Goal: Communication & Community: Ask a question

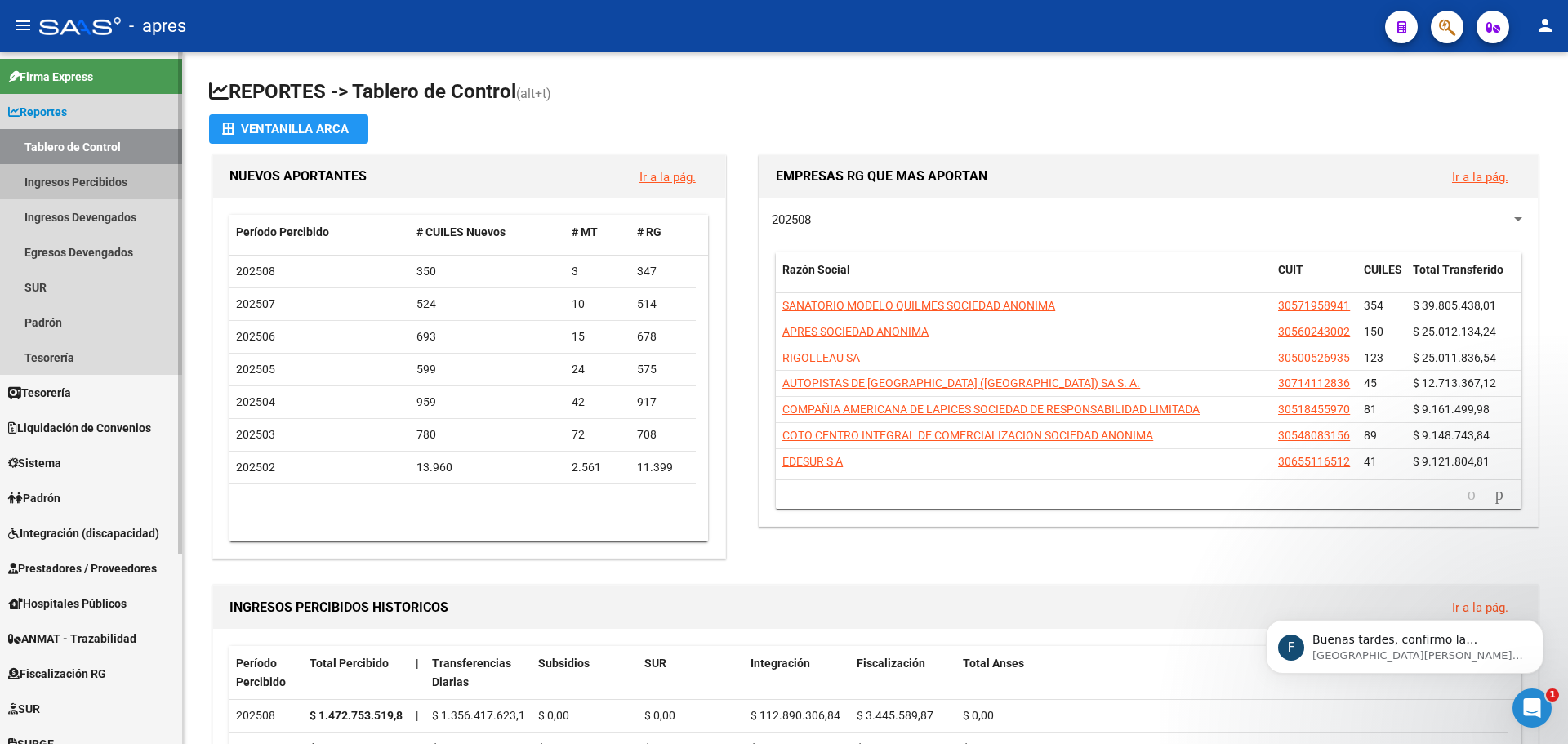
click at [75, 183] on link "Ingresos Percibidos" at bounding box center [91, 182] width 183 height 35
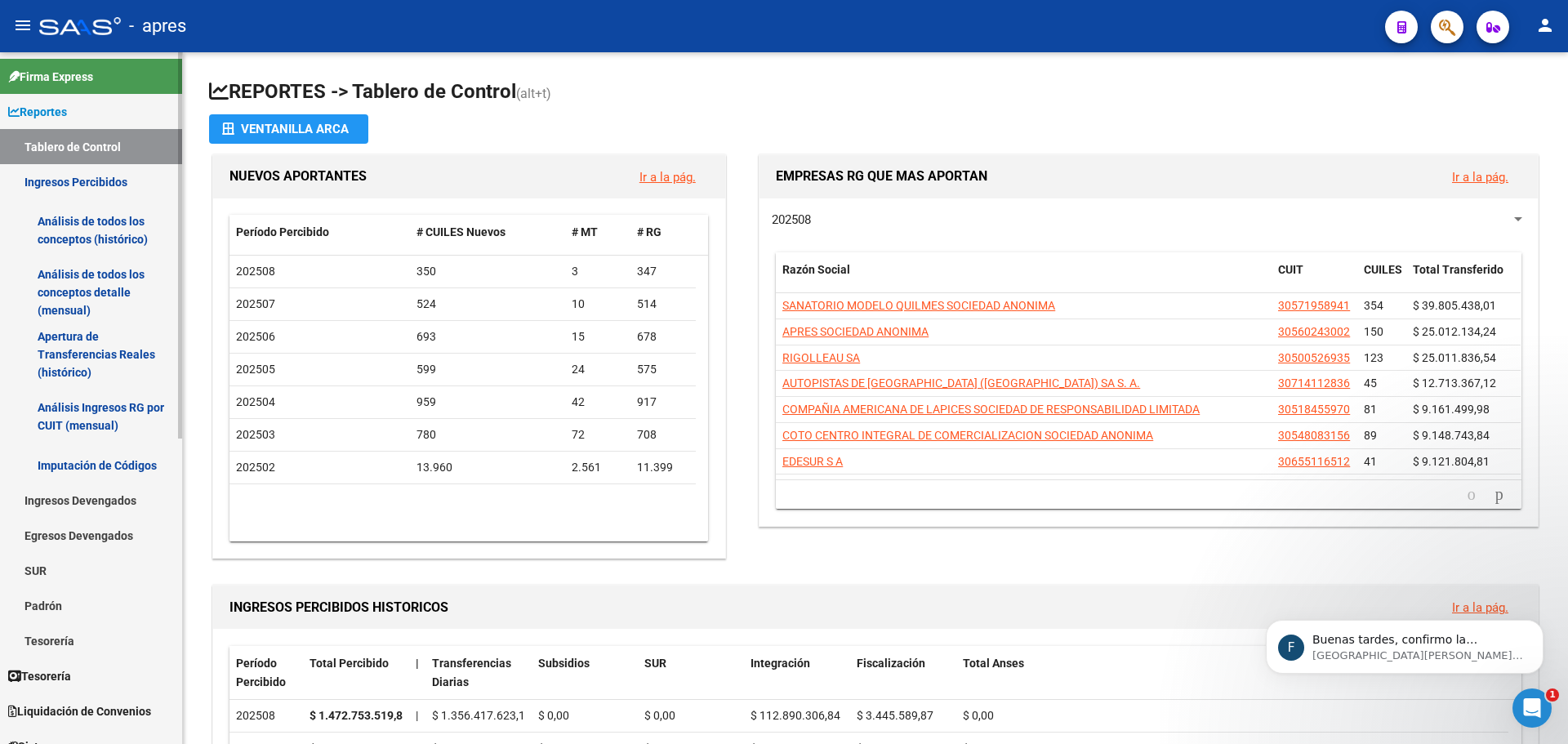
click at [107, 237] on link "Análisis de todos los conceptos (histórico)" at bounding box center [91, 230] width 183 height 62
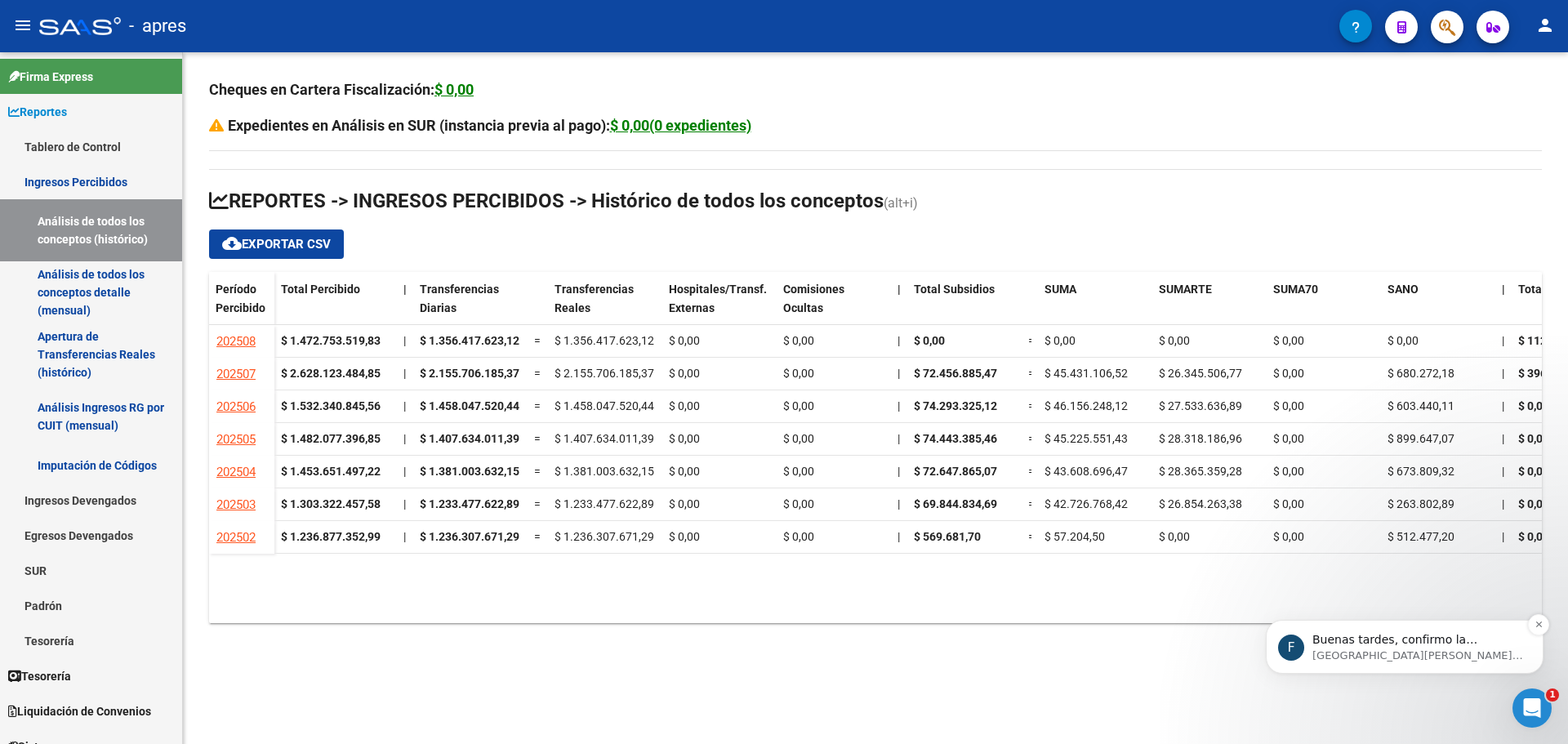
click at [1396, 648] on p "[GEOGRAPHIC_DATA][PERSON_NAME] 3sem" at bounding box center [1418, 655] width 211 height 15
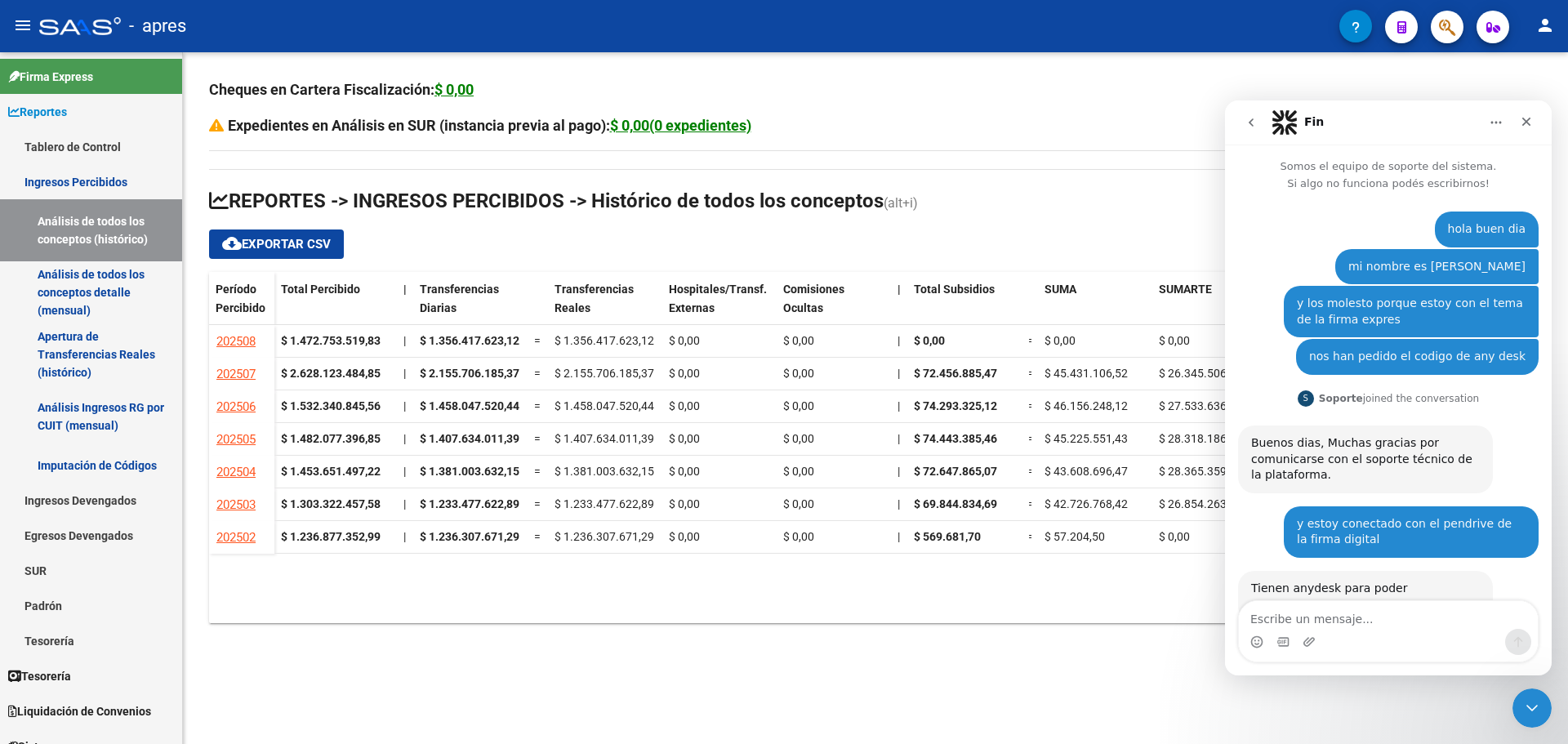
scroll to position [66, 0]
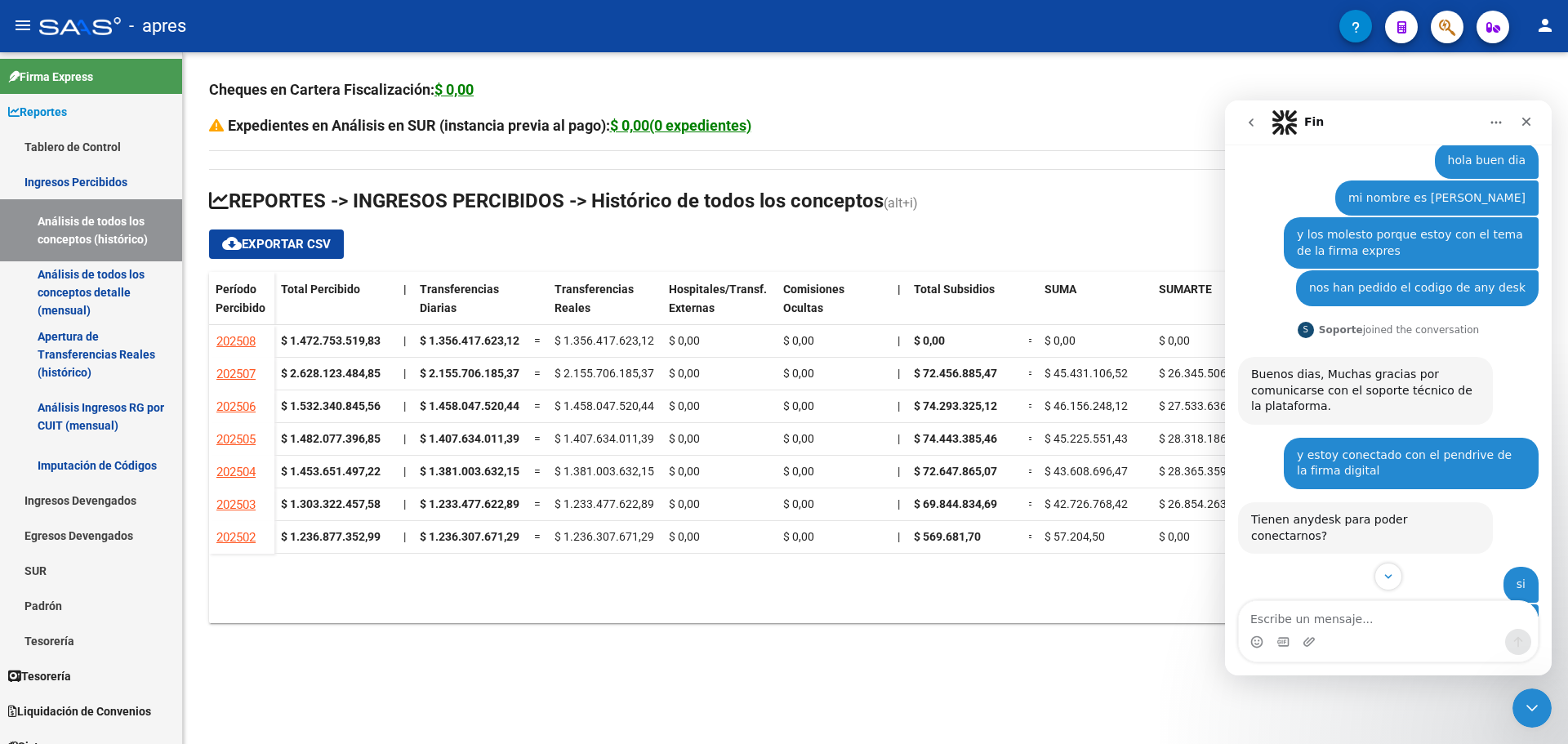
click at [1326, 630] on div "Intercom Messenger" at bounding box center [1389, 642] width 299 height 26
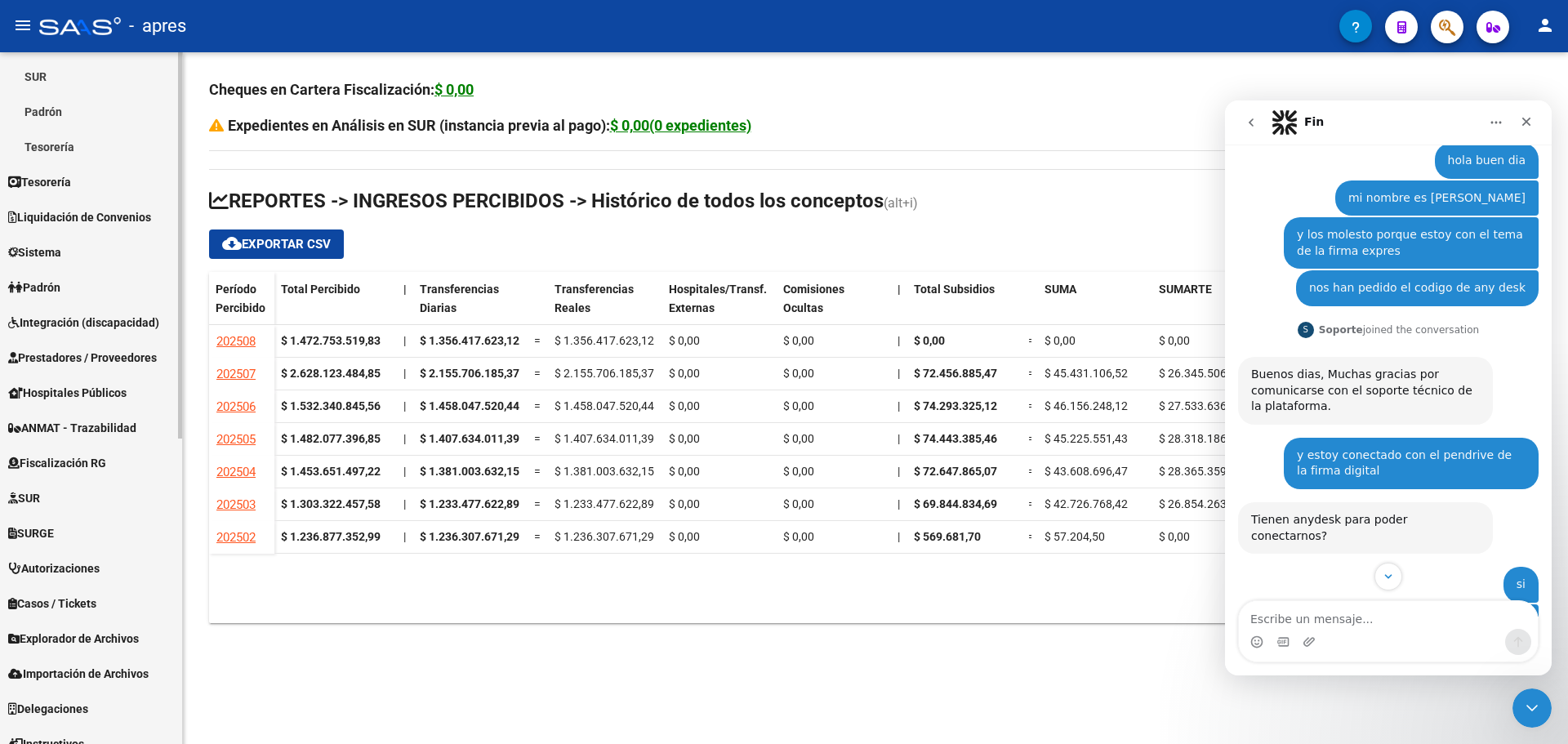
scroll to position [547, 0]
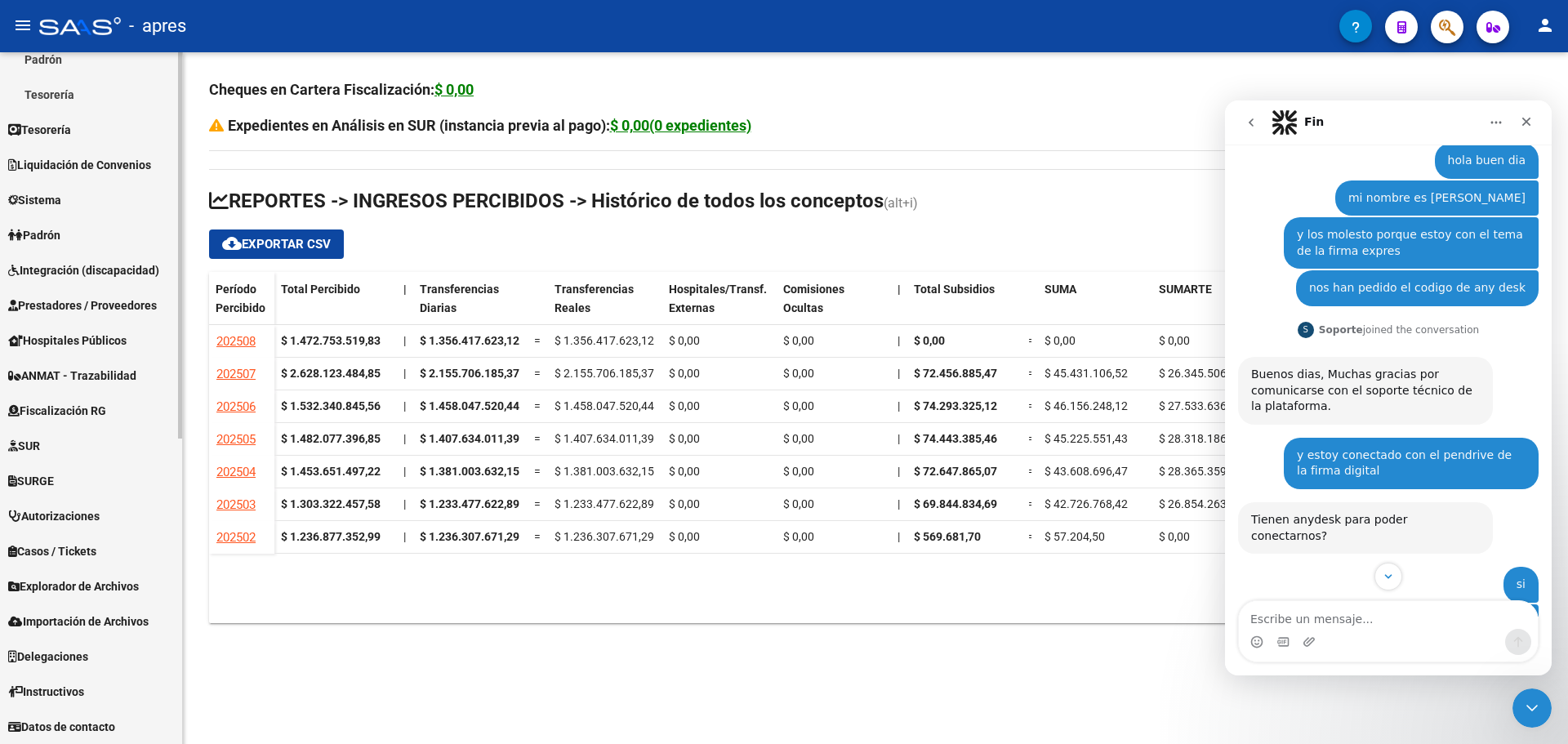
click at [98, 411] on span "Fiscalización RG" at bounding box center [57, 410] width 98 height 18
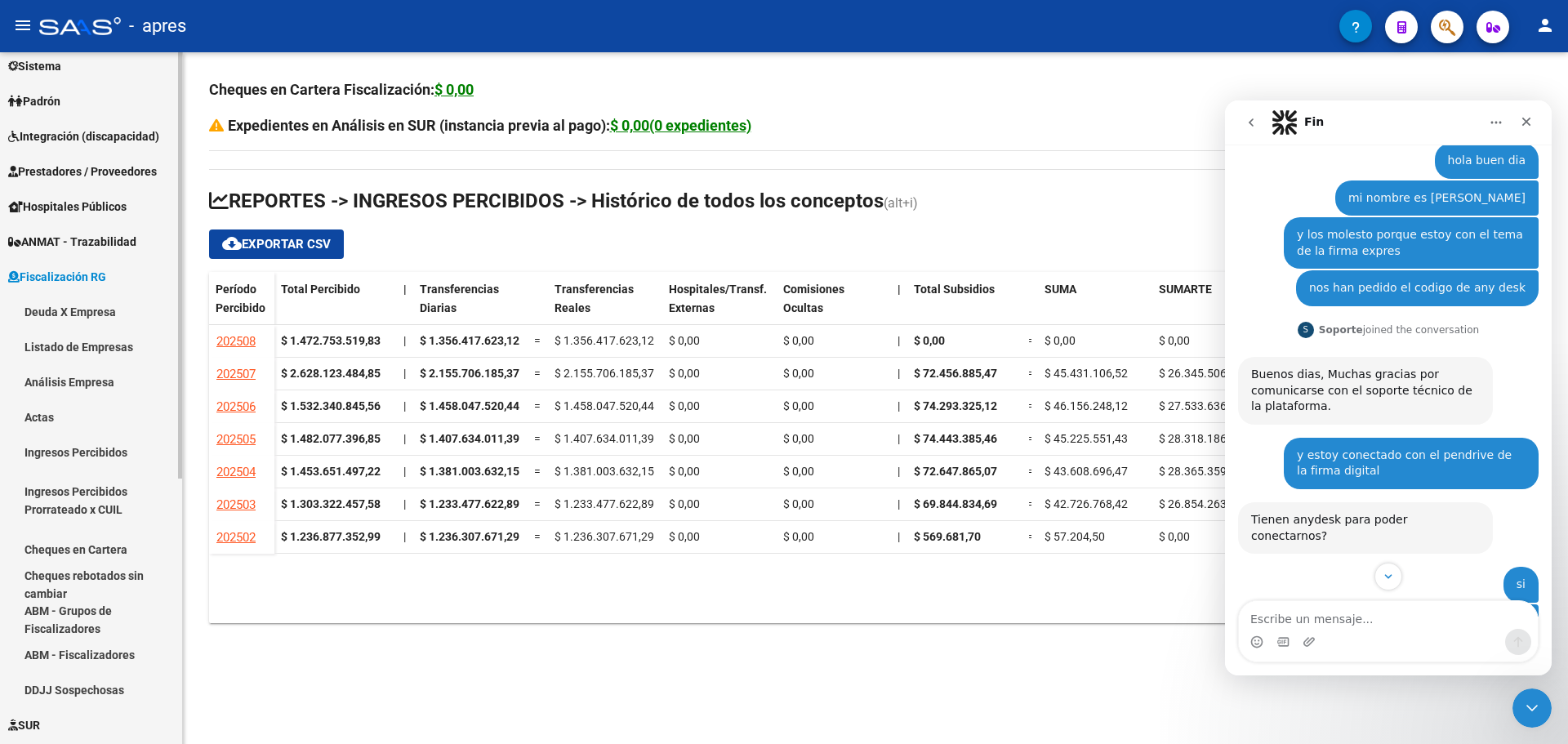
scroll to position [185, 0]
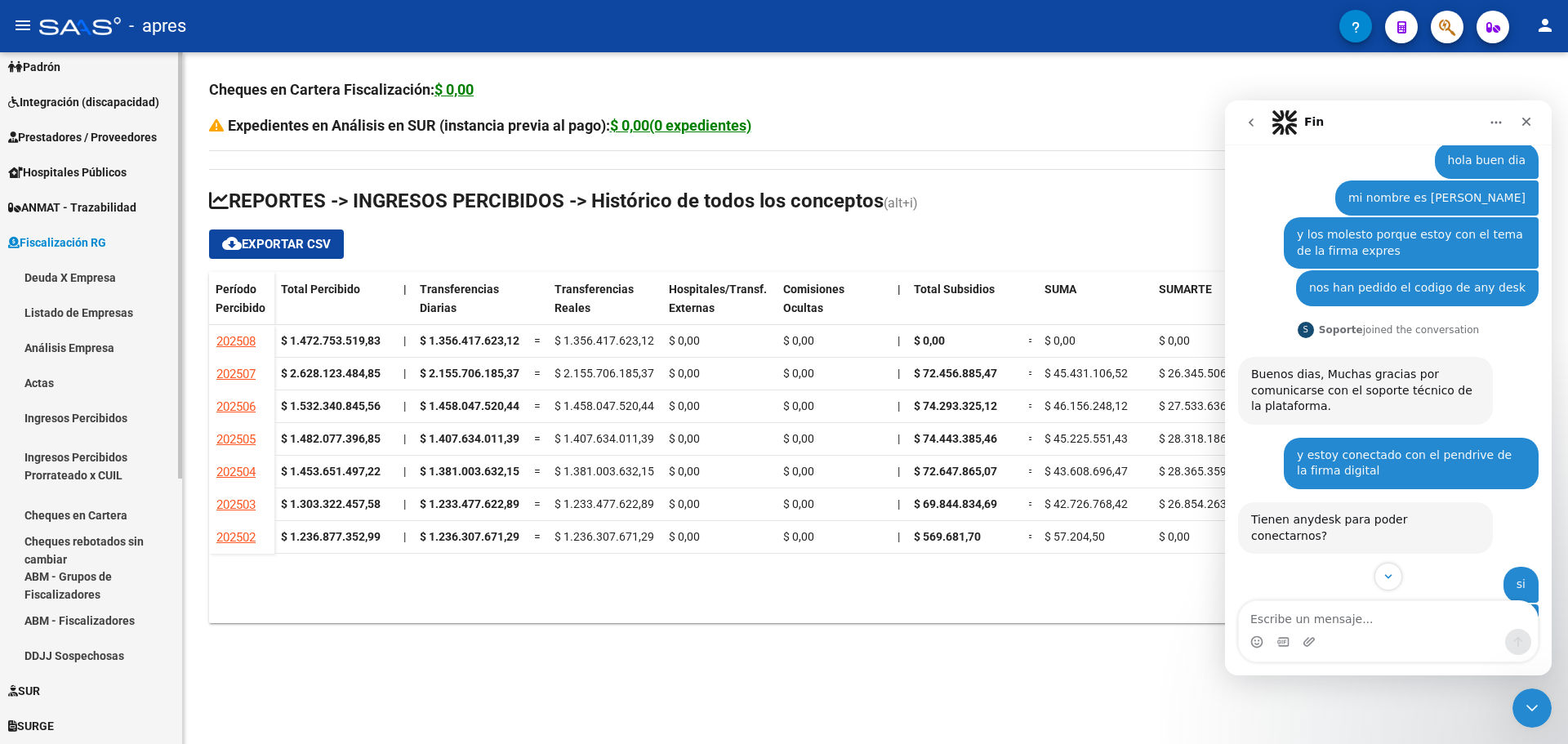
click at [81, 278] on link "Deuda X Empresa" at bounding box center [91, 278] width 183 height 35
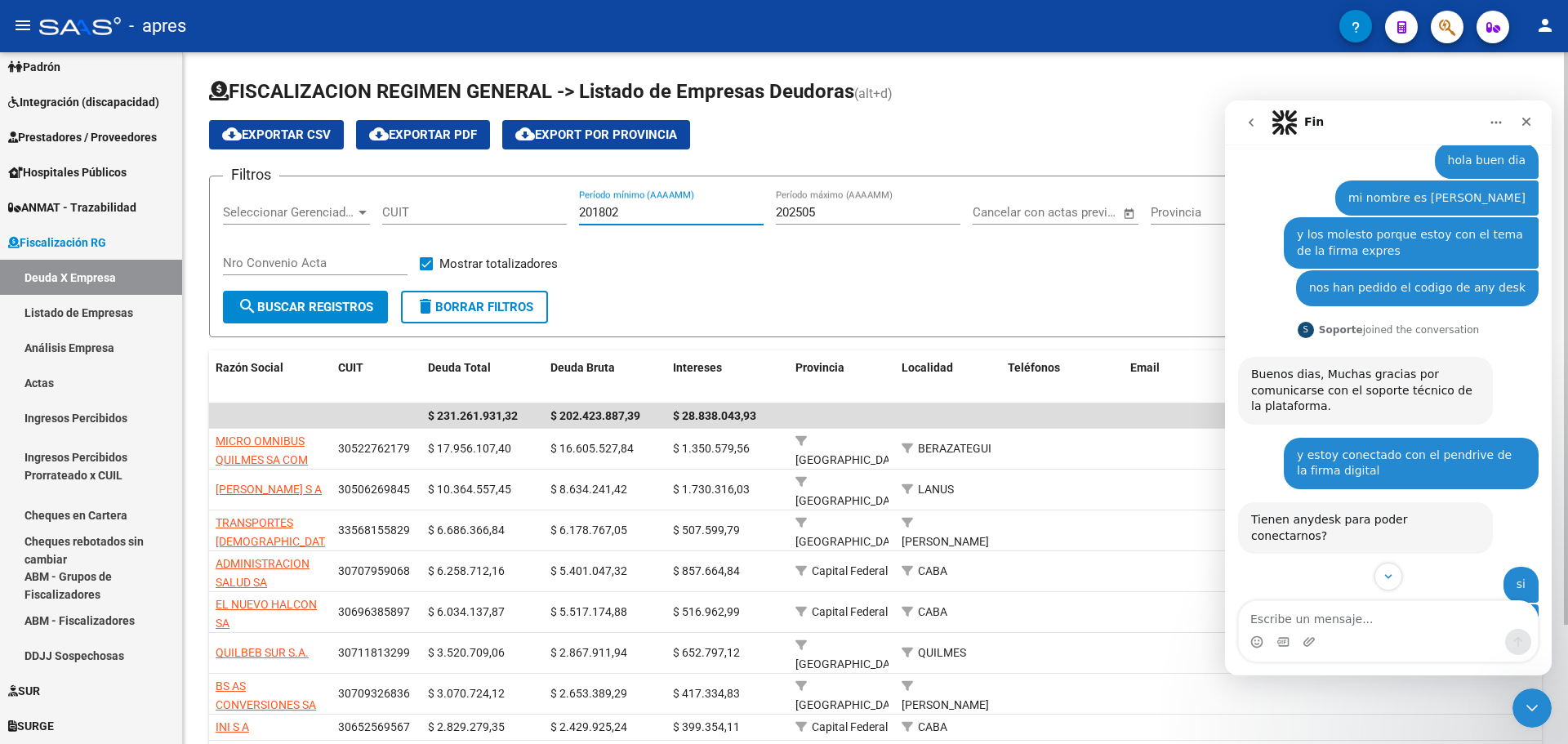
click at [646, 215] on input "201802" at bounding box center [671, 212] width 184 height 15
click at [326, 306] on span "search Buscar Registros" at bounding box center [305, 307] width 136 height 15
click at [65, 276] on link "Deuda X Empresa" at bounding box center [91, 278] width 183 height 35
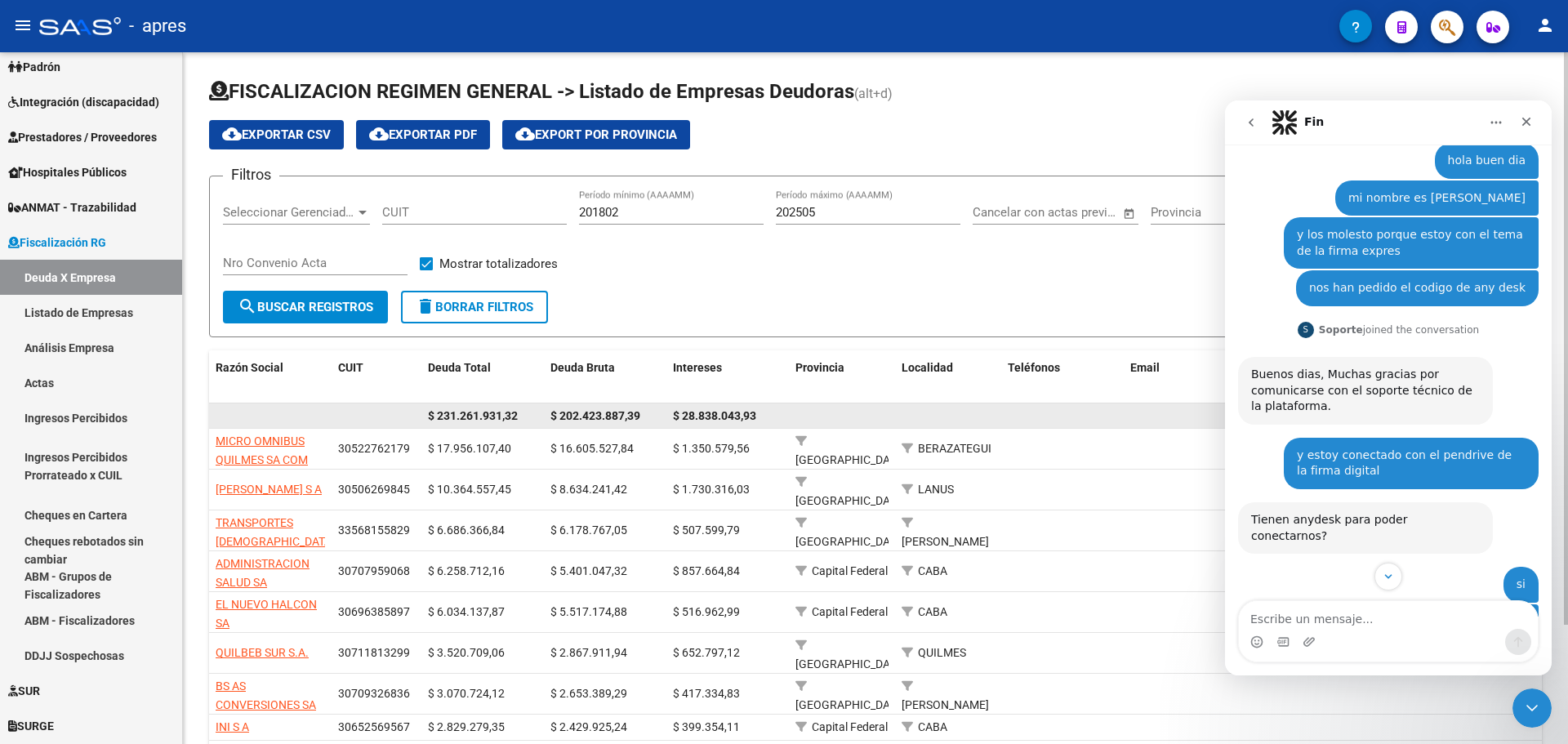
click at [809, 411] on datatable-body-cell at bounding box center [842, 416] width 106 height 25
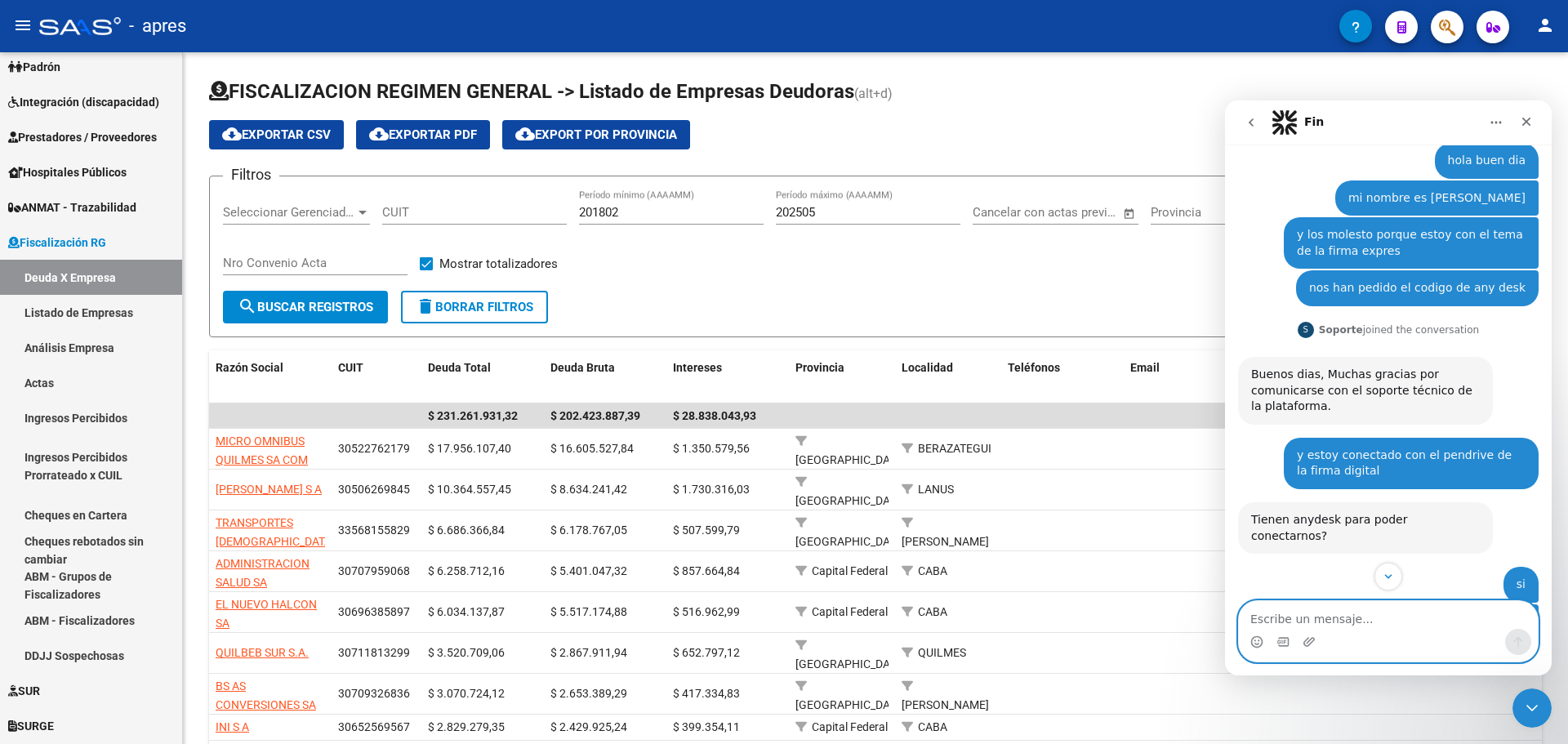
click at [1299, 620] on textarea "Escribe un mensaje..." at bounding box center [1389, 615] width 299 height 28
click at [1299, 610] on textarea "Escribe un mensaje..." at bounding box center [1389, 615] width 299 height 28
type textarea "hola"
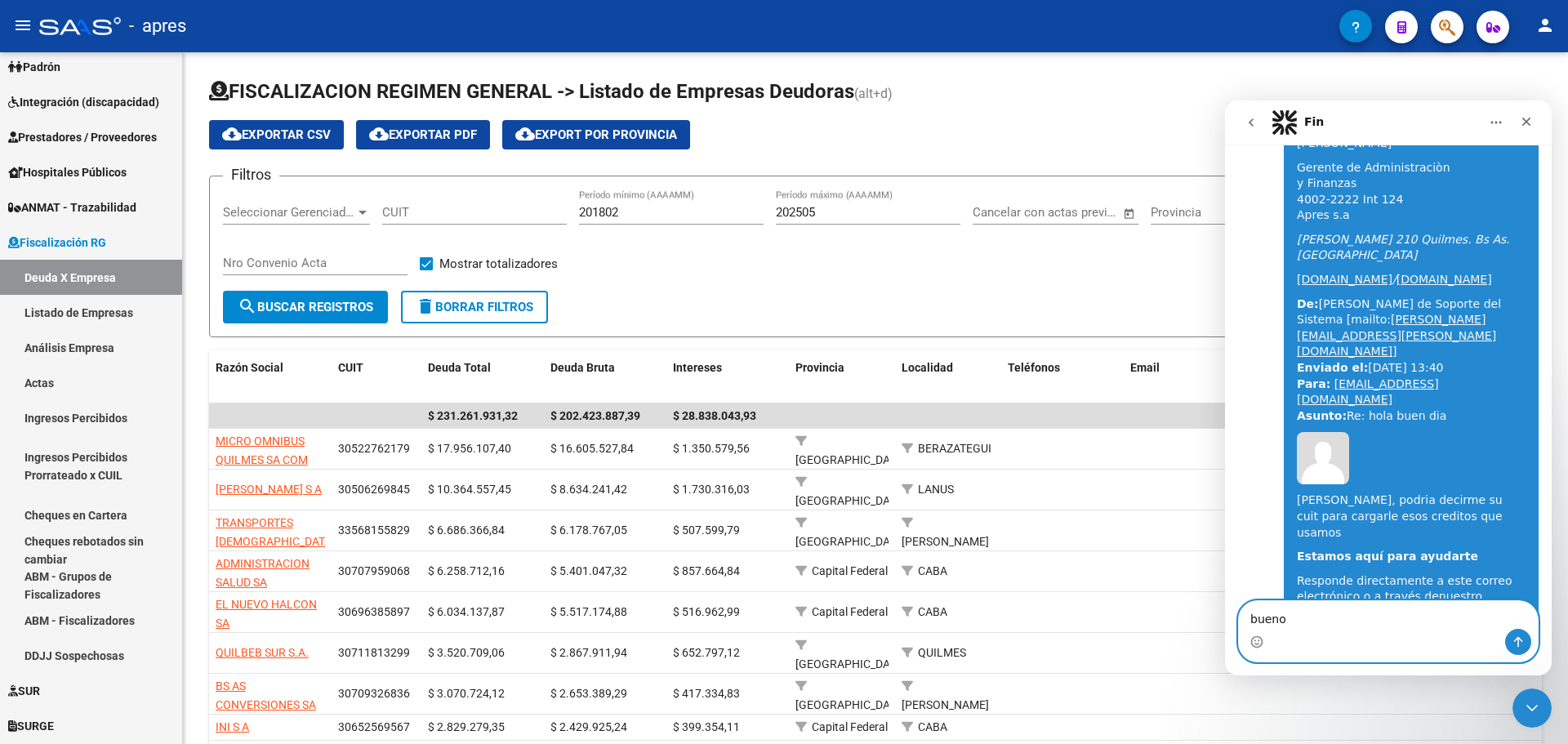
scroll to position [2802, 0]
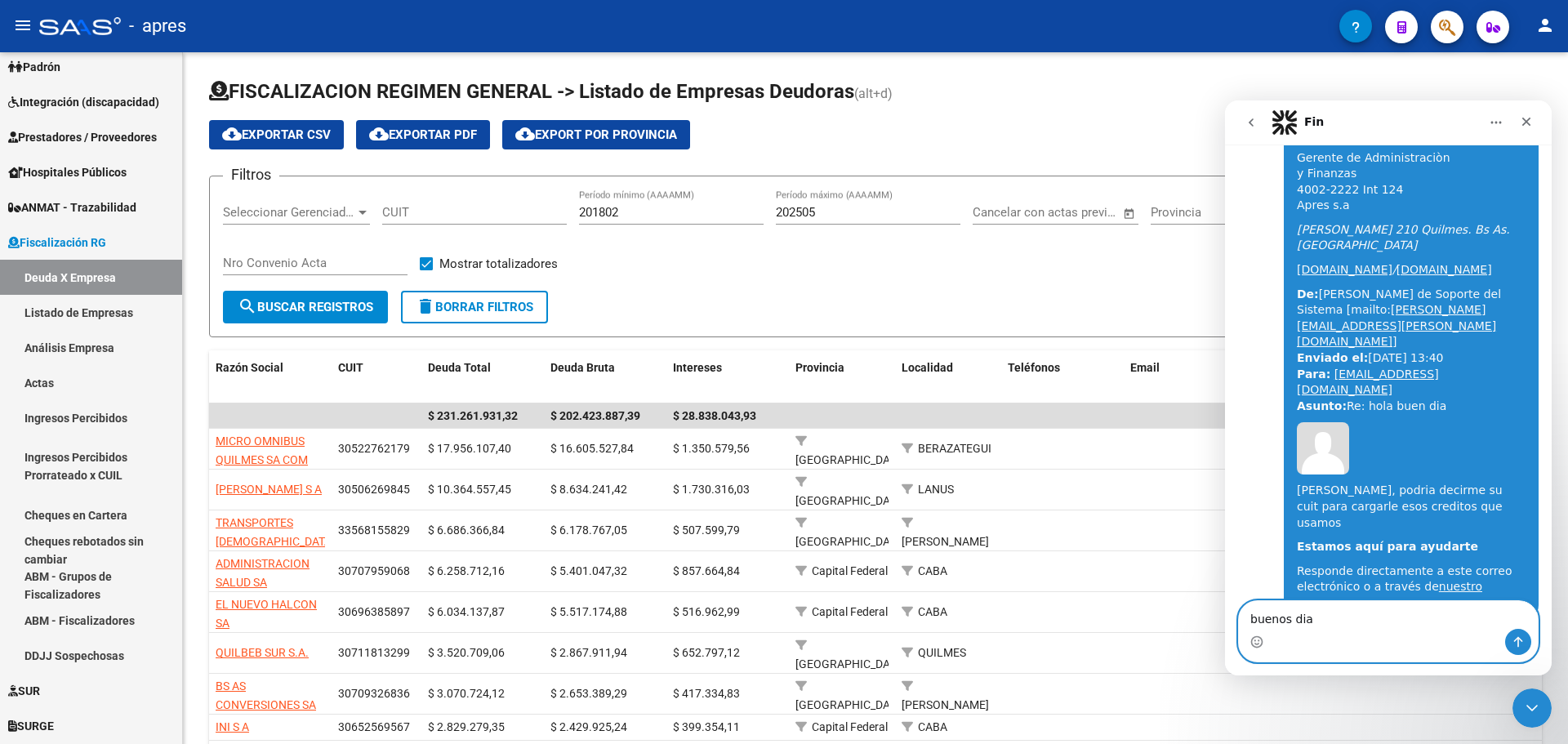
type textarea "buenos dias"
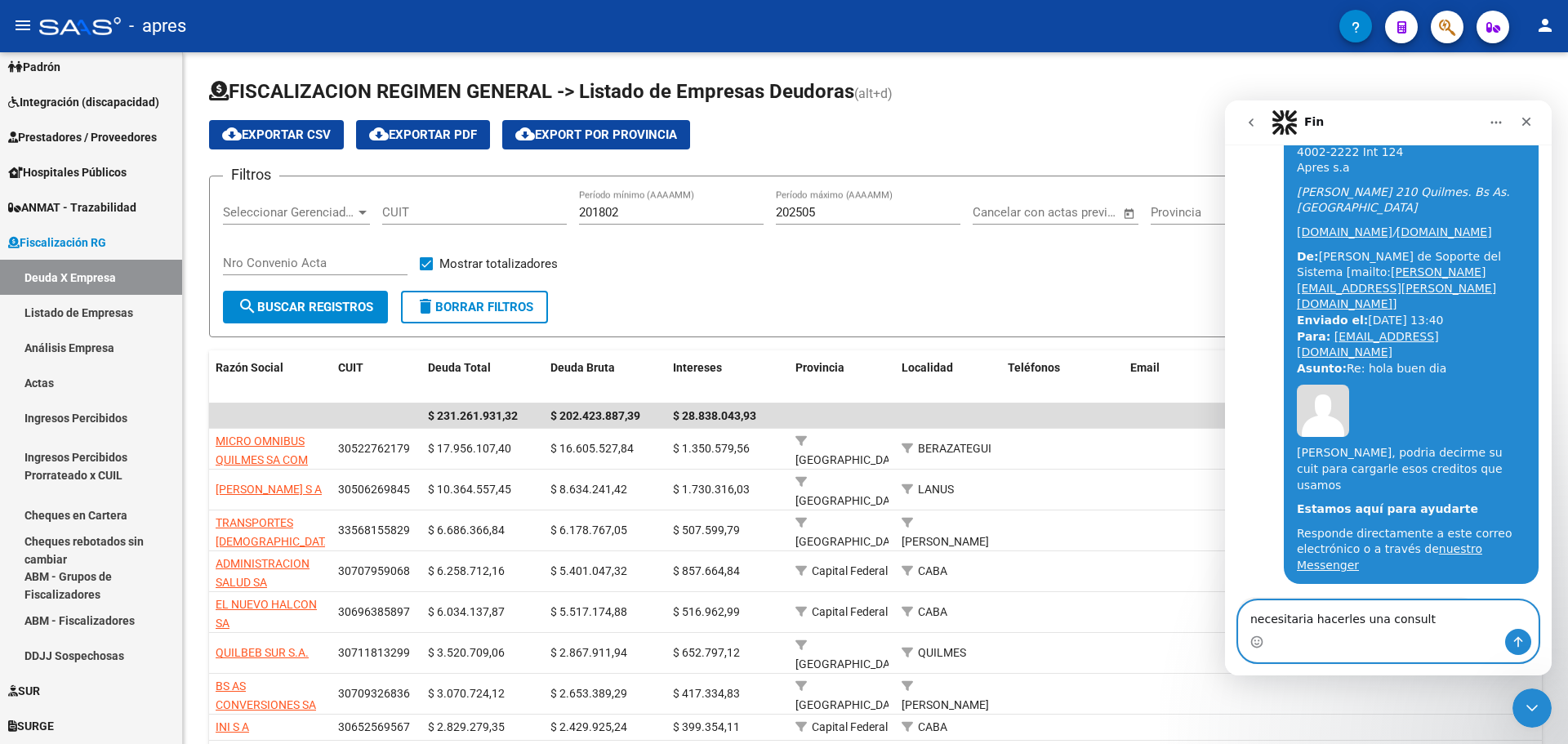
type textarea "necesitaria hacerles una consulta"
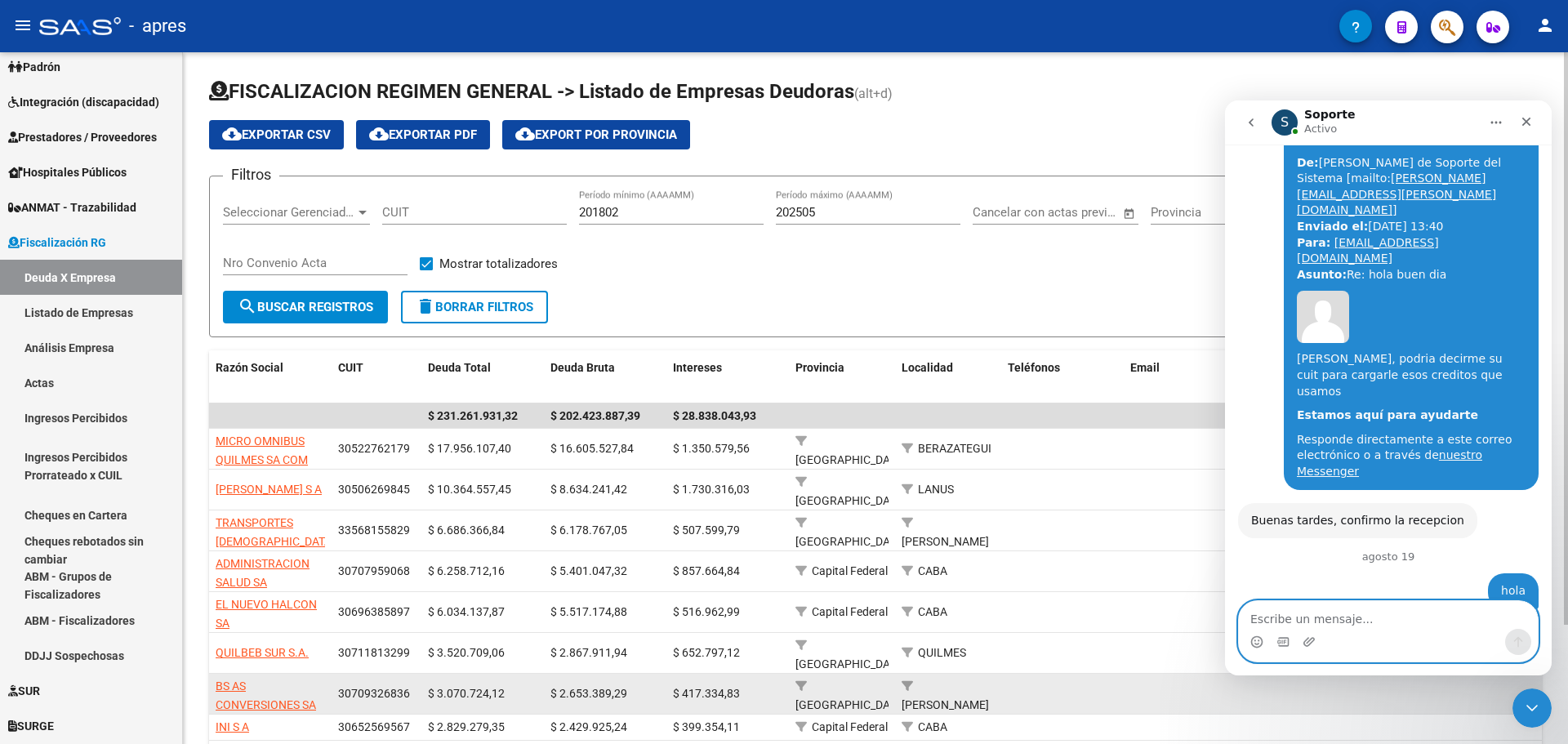
scroll to position [2962, 0]
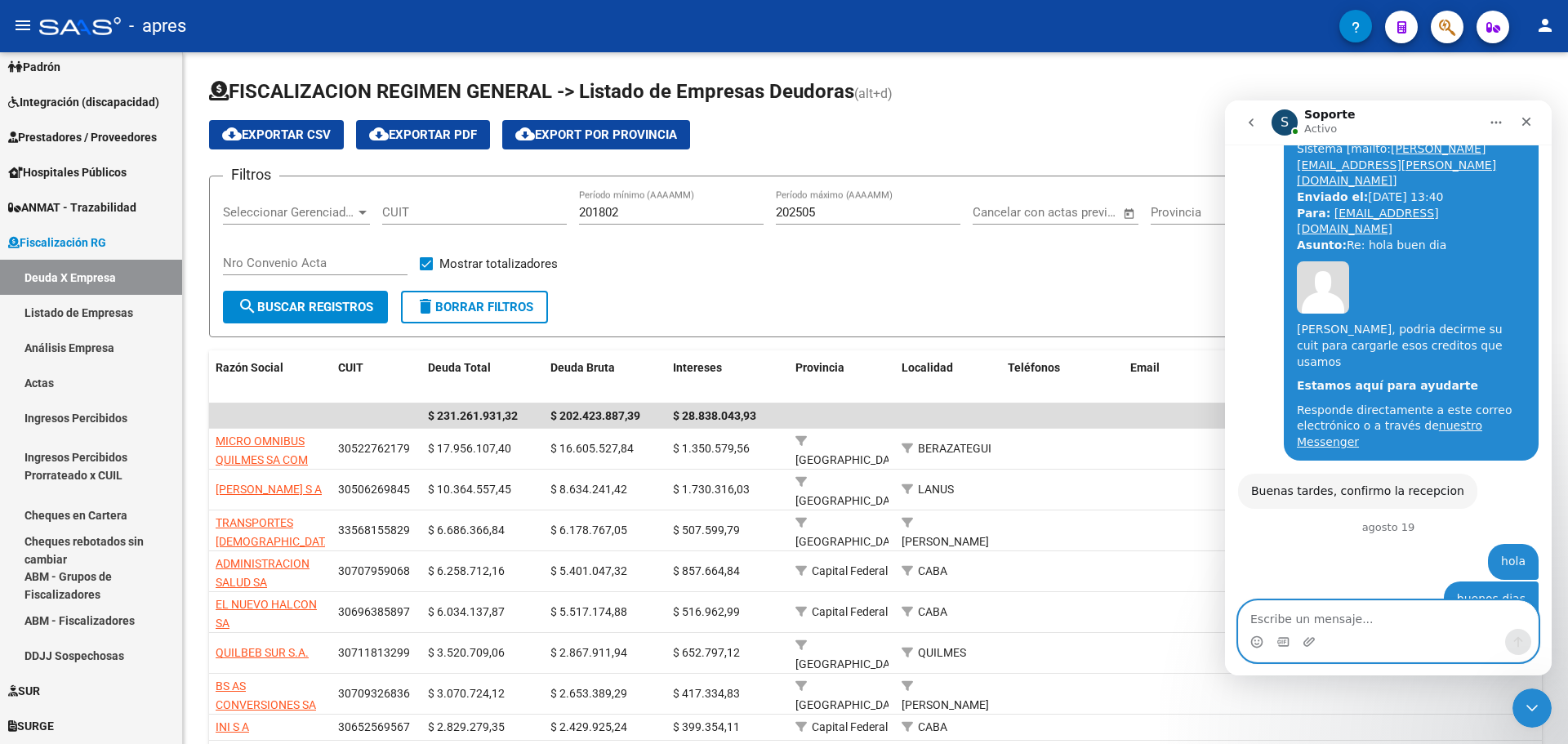
click at [1298, 618] on textarea "Escribe un mensaje..." at bounding box center [1389, 615] width 299 height 28
type textarea "tenemos un problema con el pedido de creditos"
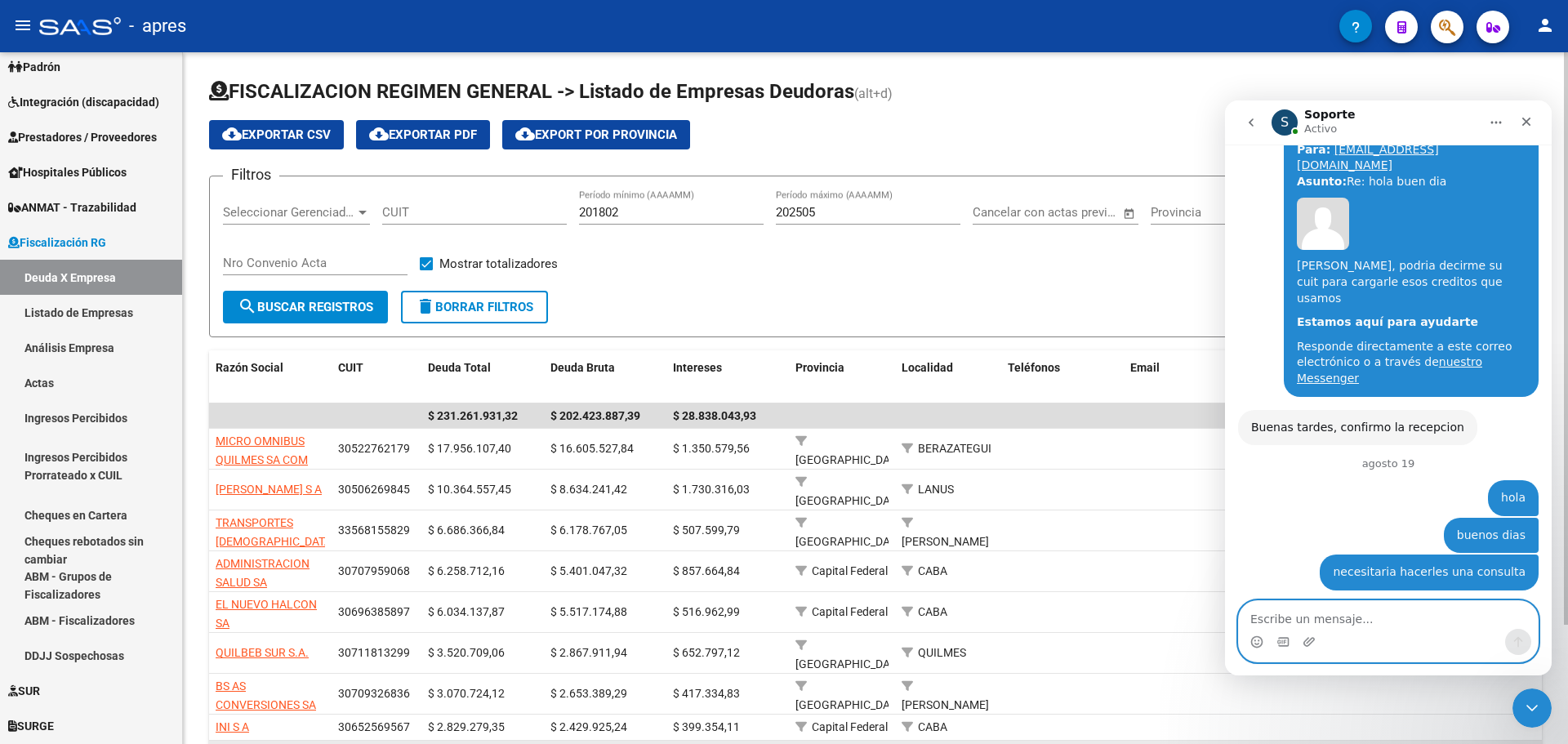
scroll to position [3027, 0]
type textarea "para token"
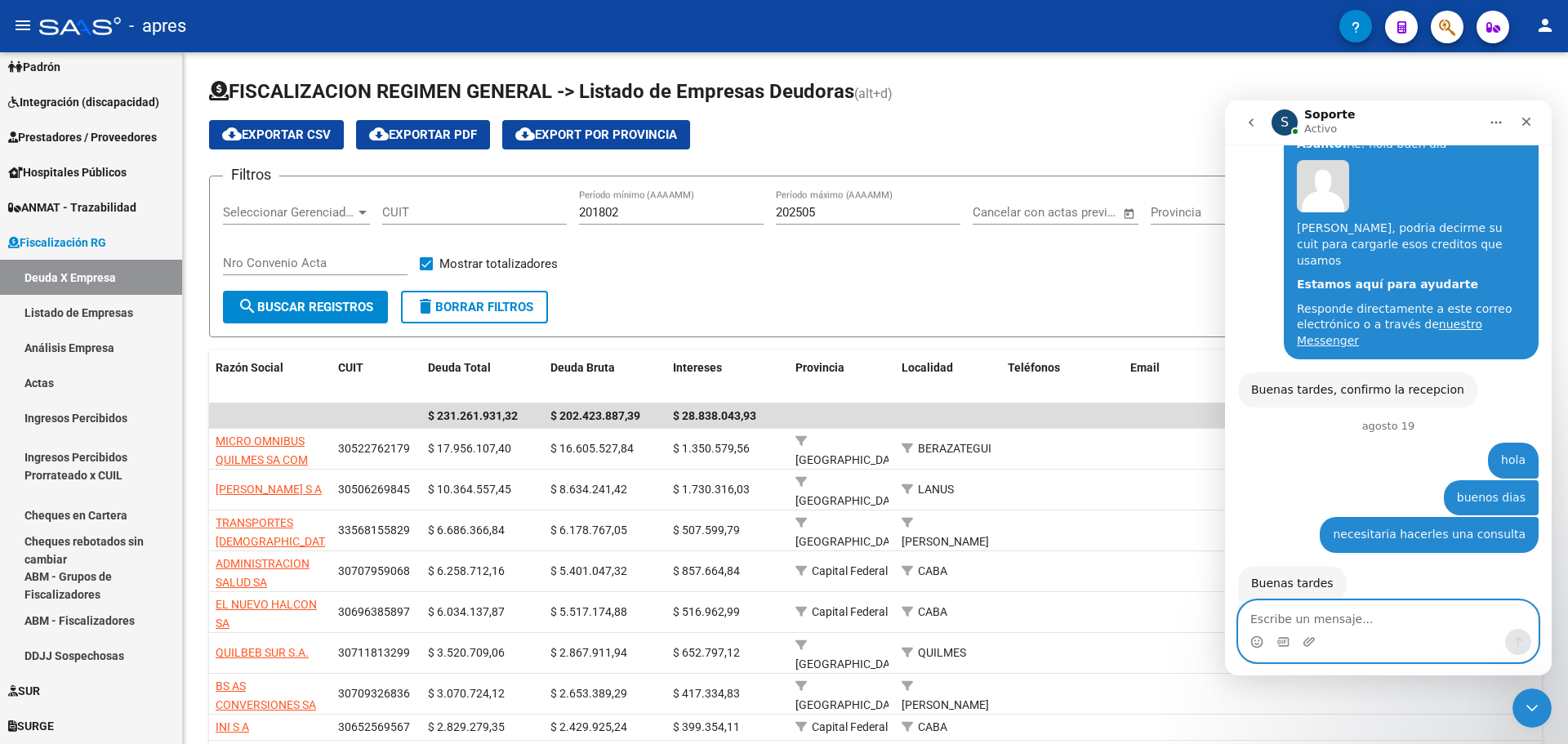
click at [1324, 613] on textarea "Escribe un mensaje..." at bounding box center [1389, 615] width 299 height 28
type textarea "perdoname"
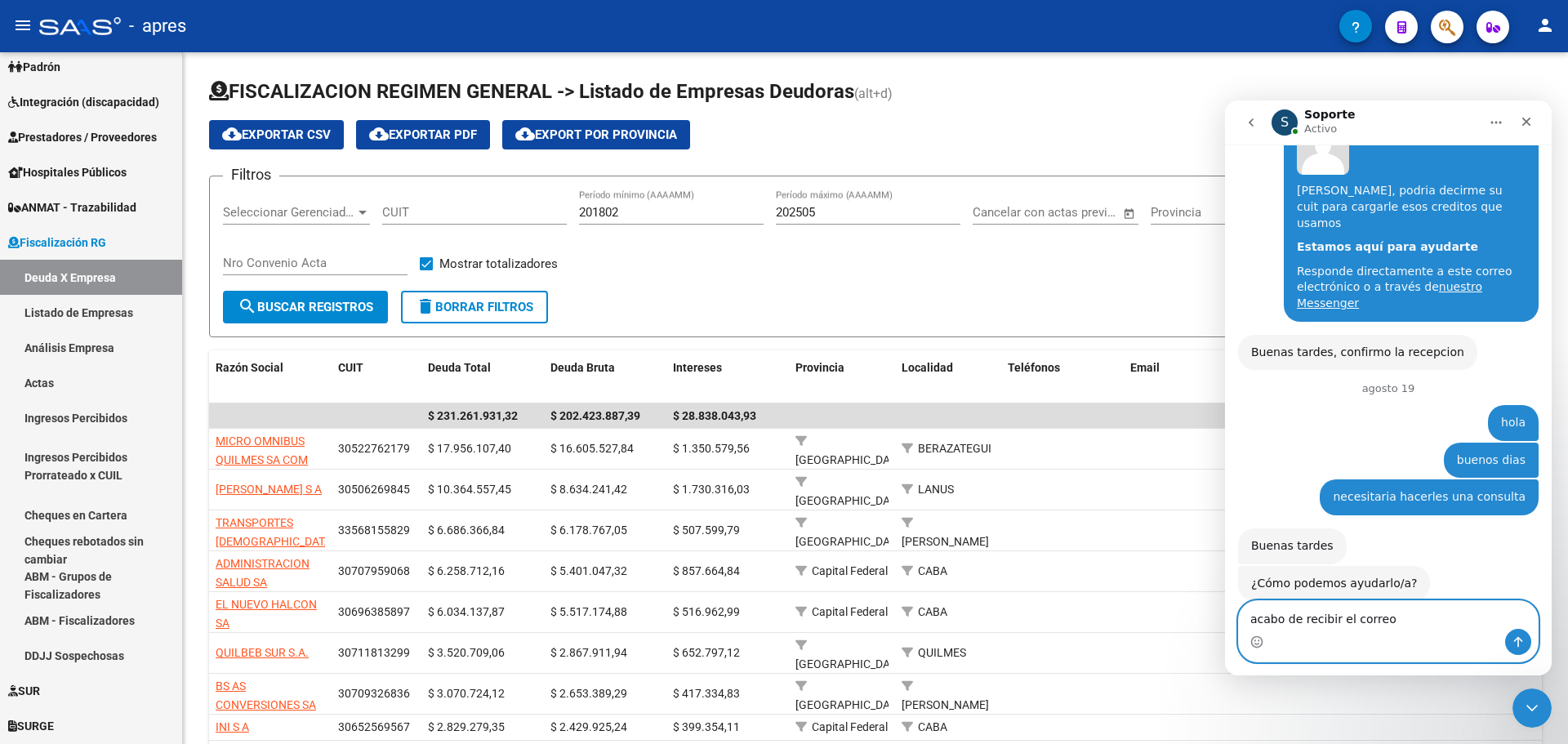
type textarea "acabo de recibir el correo"
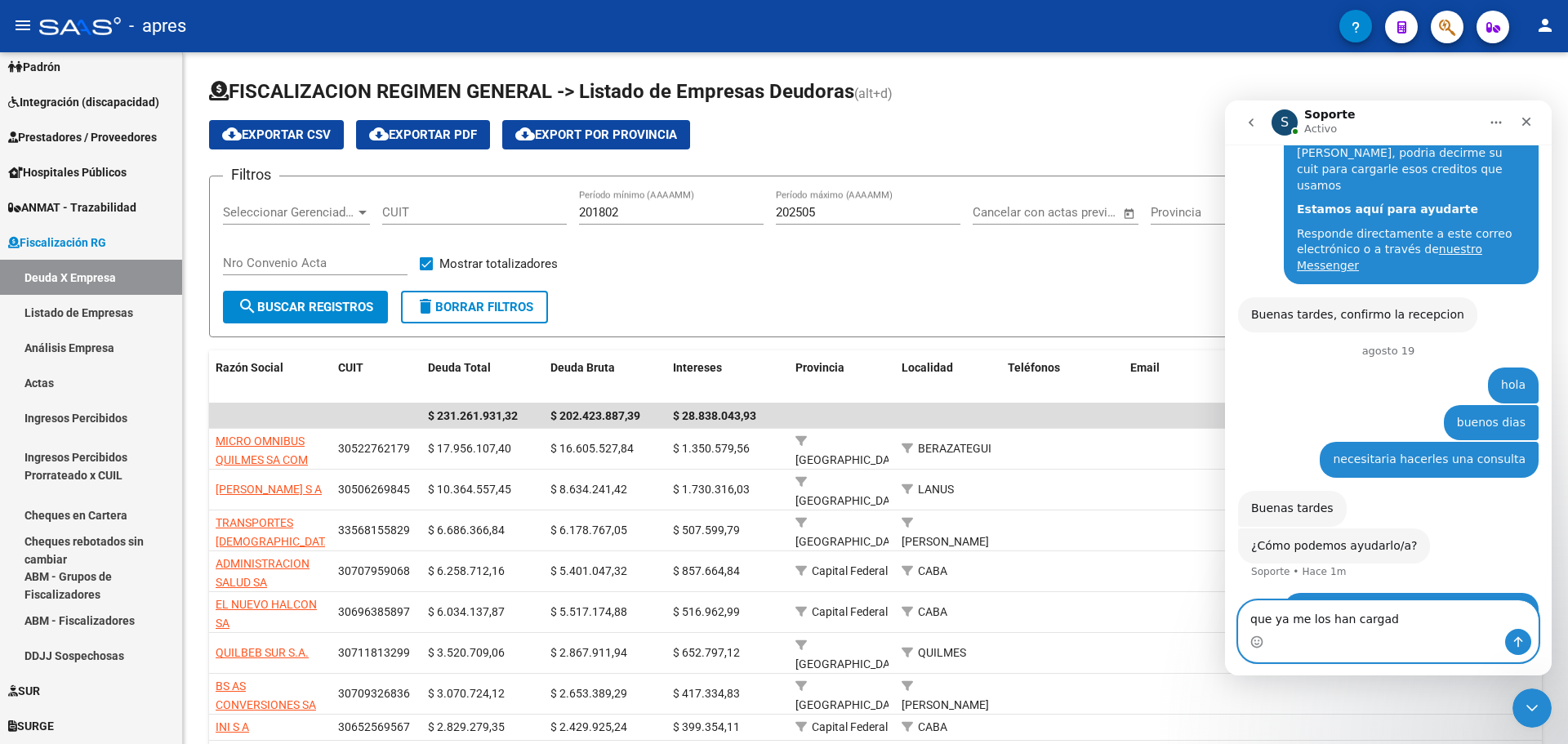
type textarea "que ya me los han cargado"
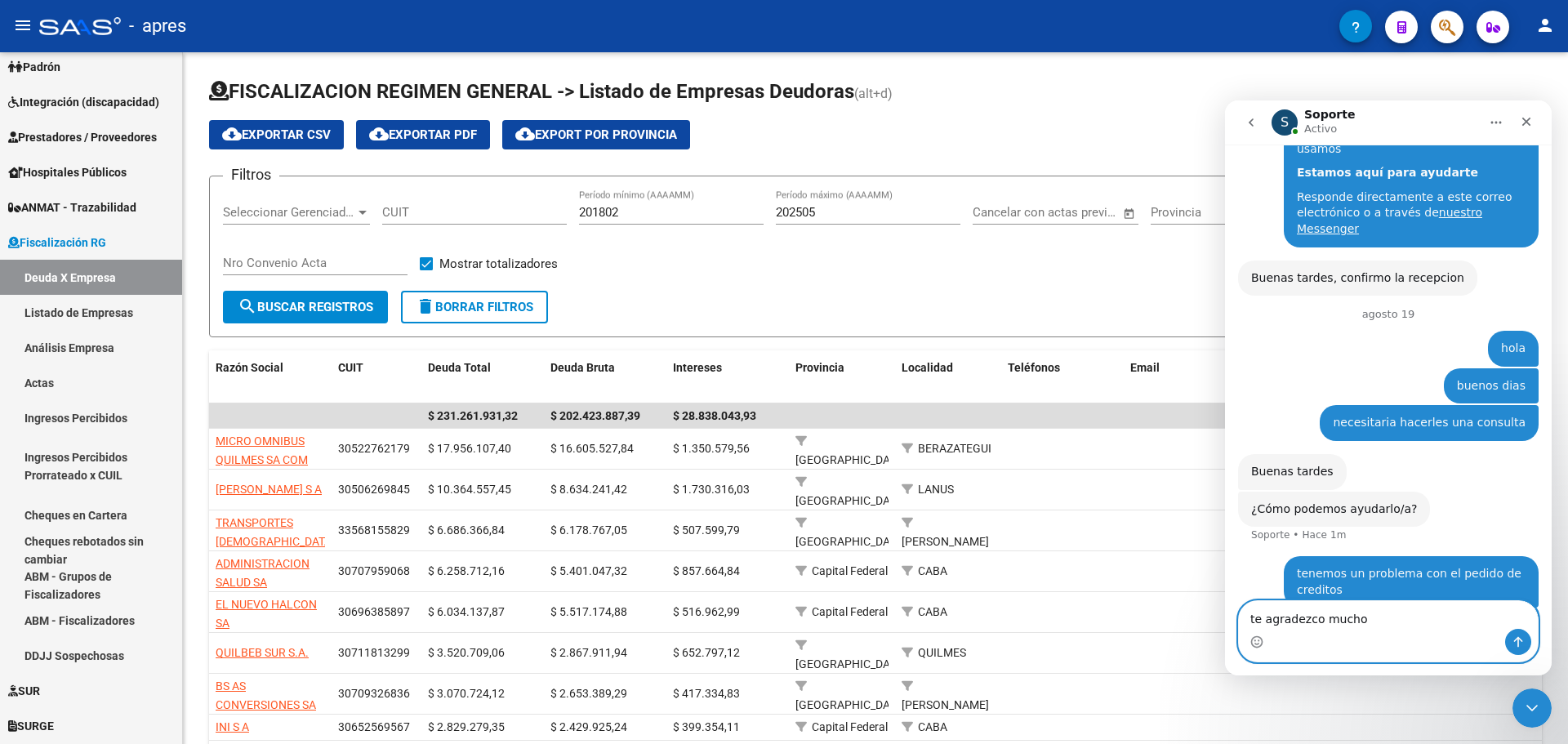
type textarea "te agradezco mucho"
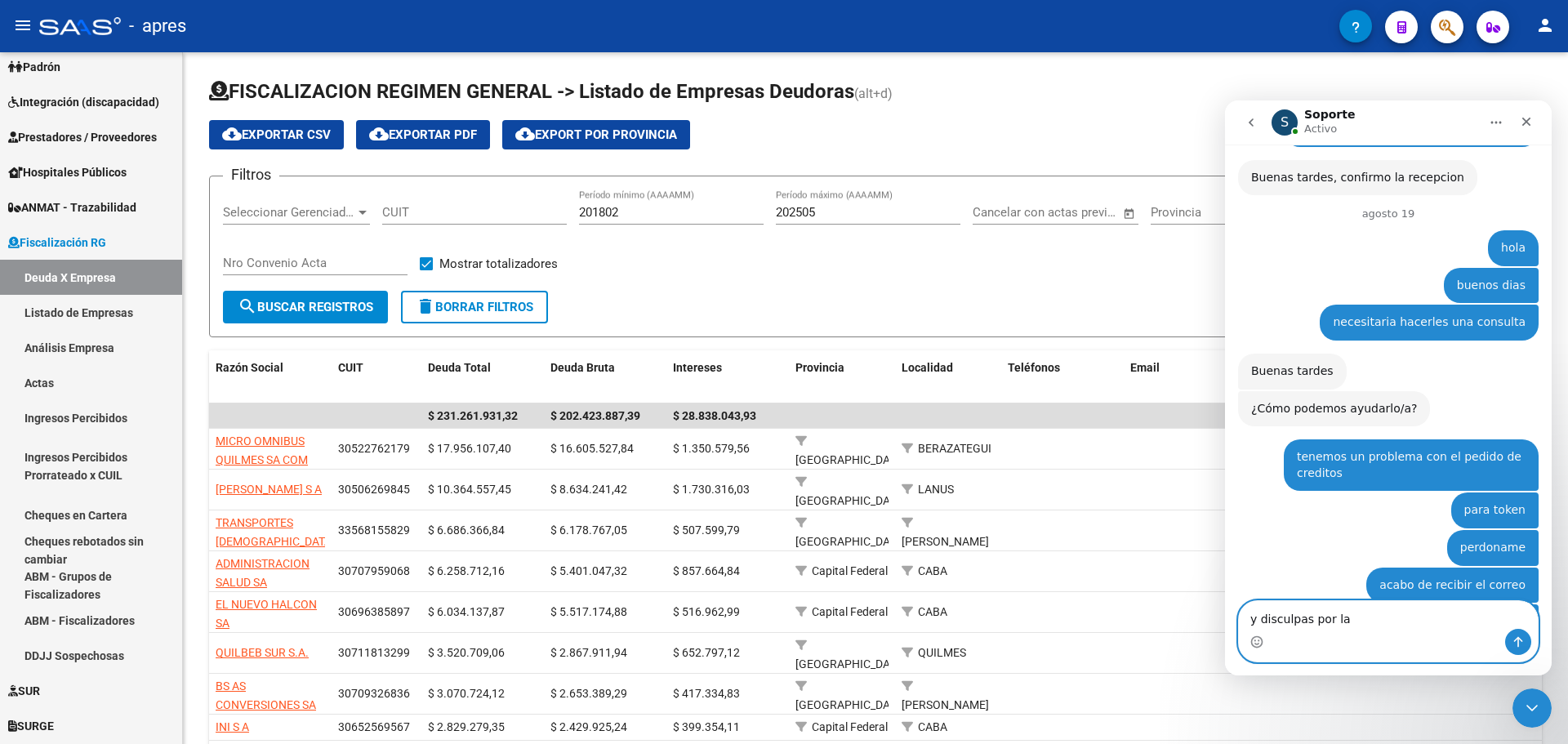
scroll to position [3324, 0]
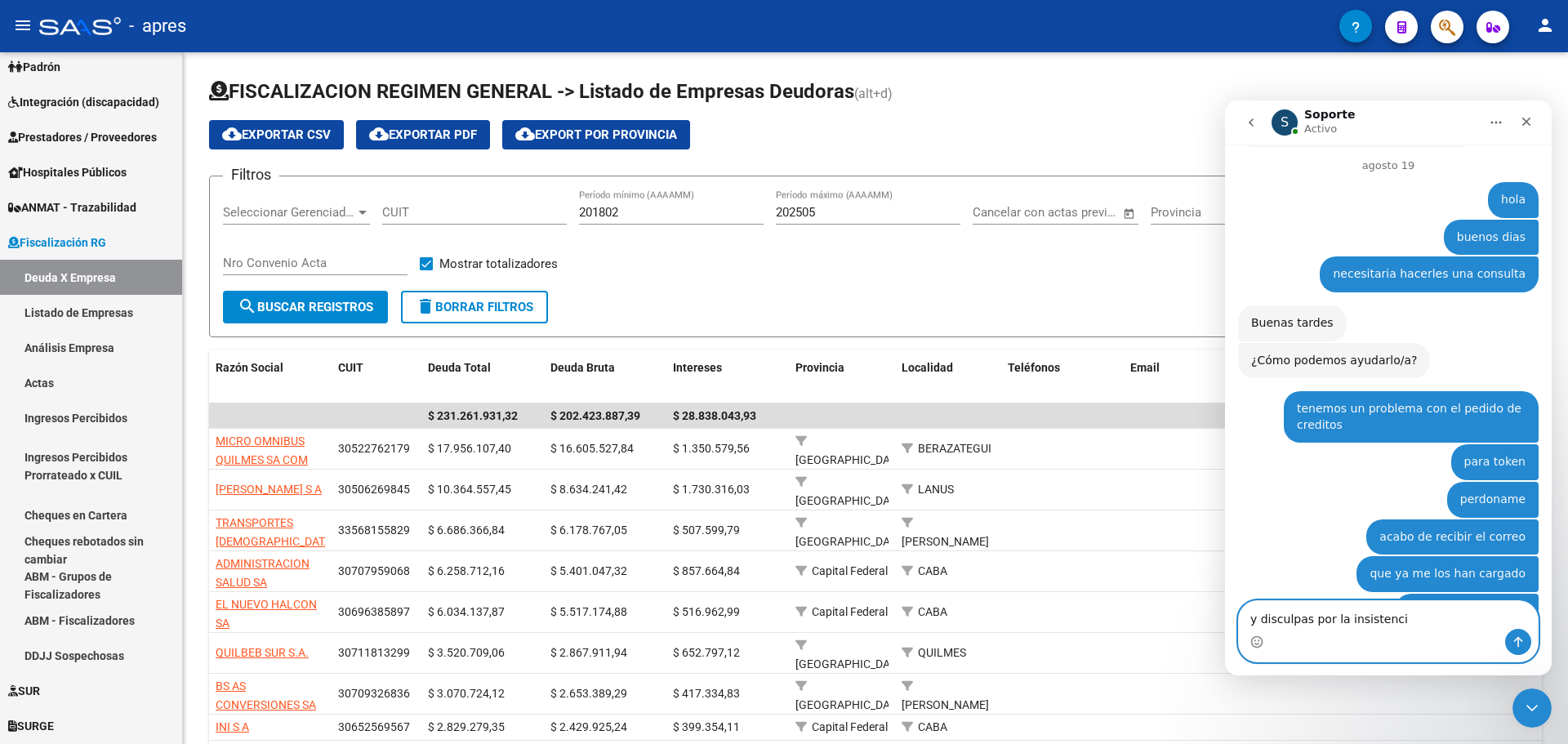
type textarea "y disculpas por la insistencia"
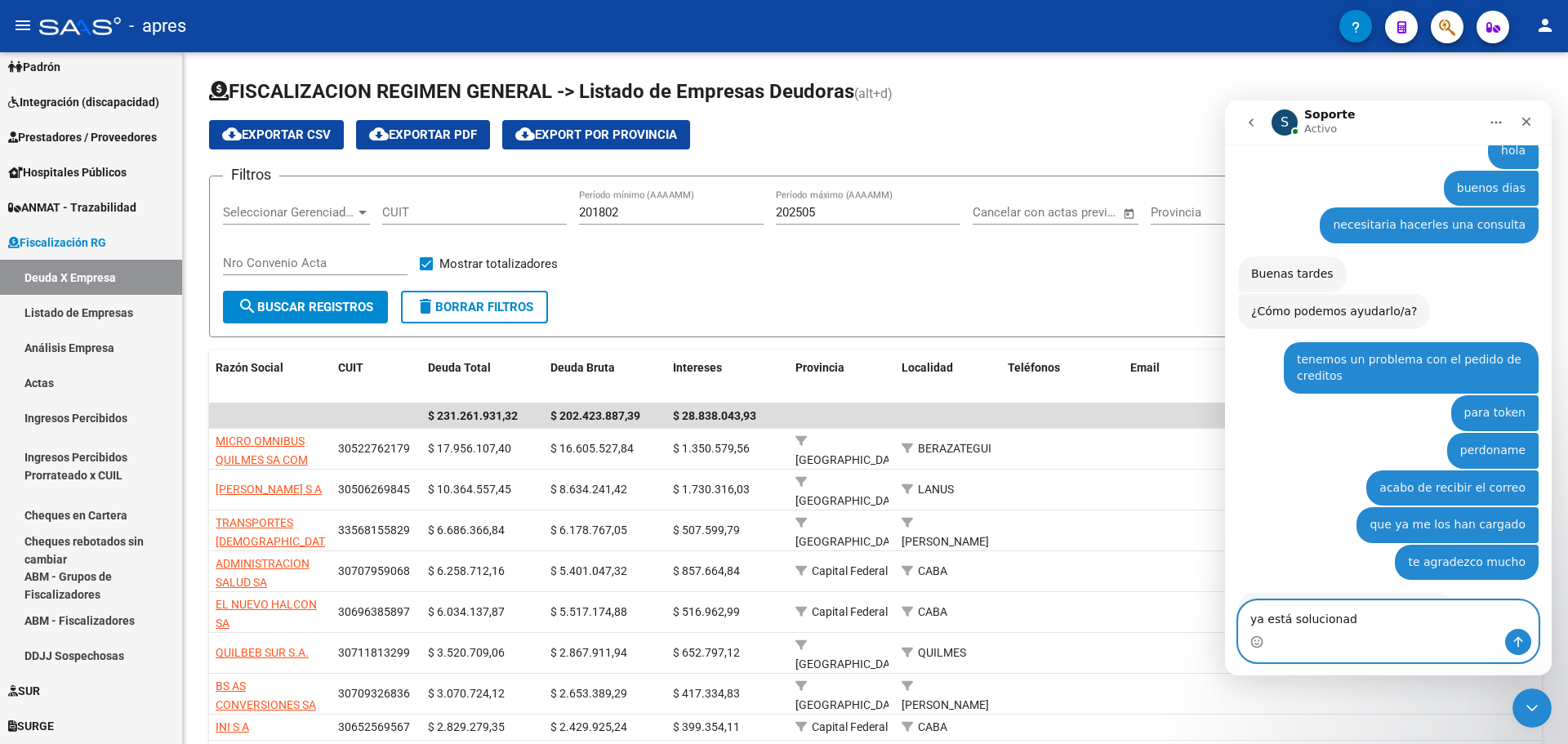
type textarea "ya está solucionado"
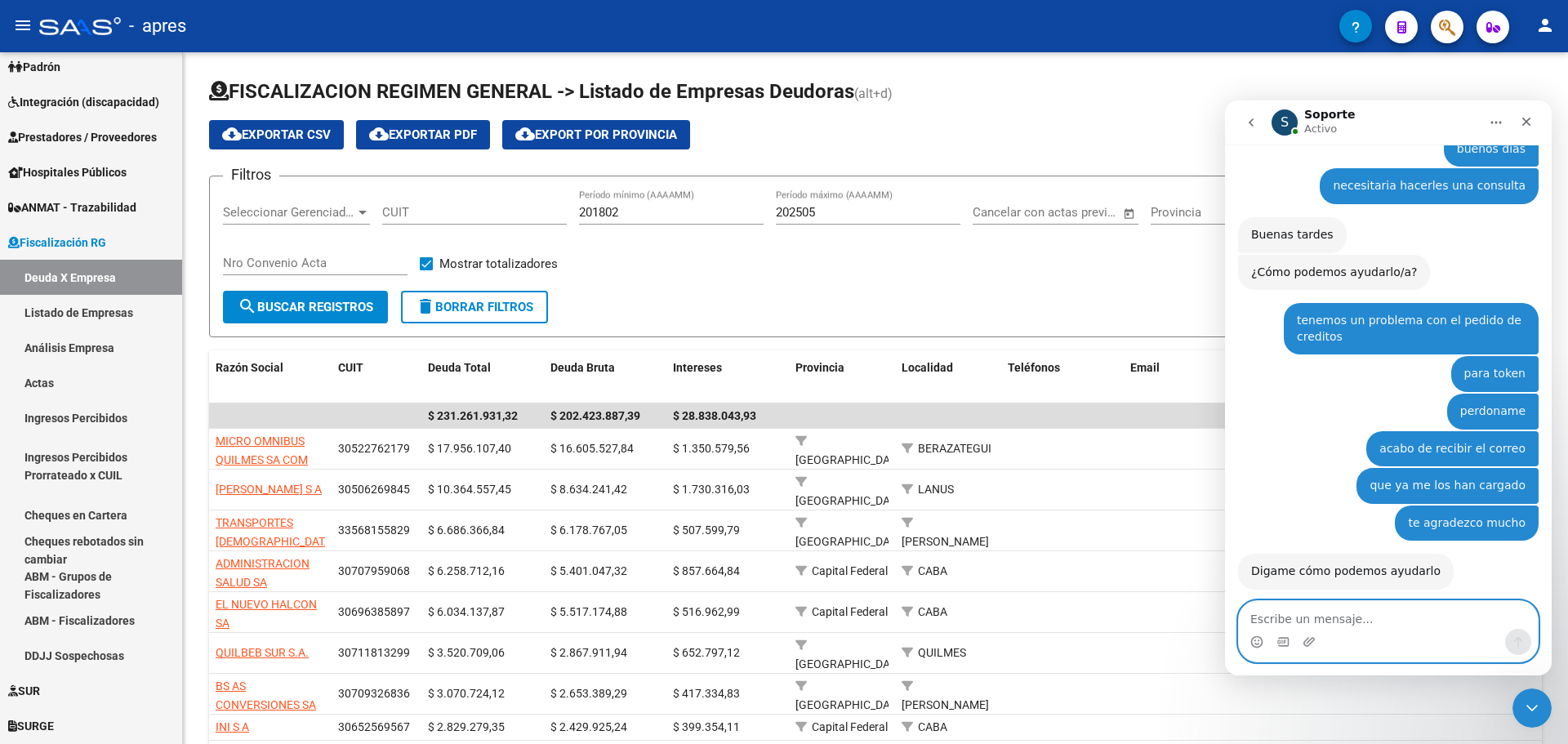
scroll to position [3475, 0]
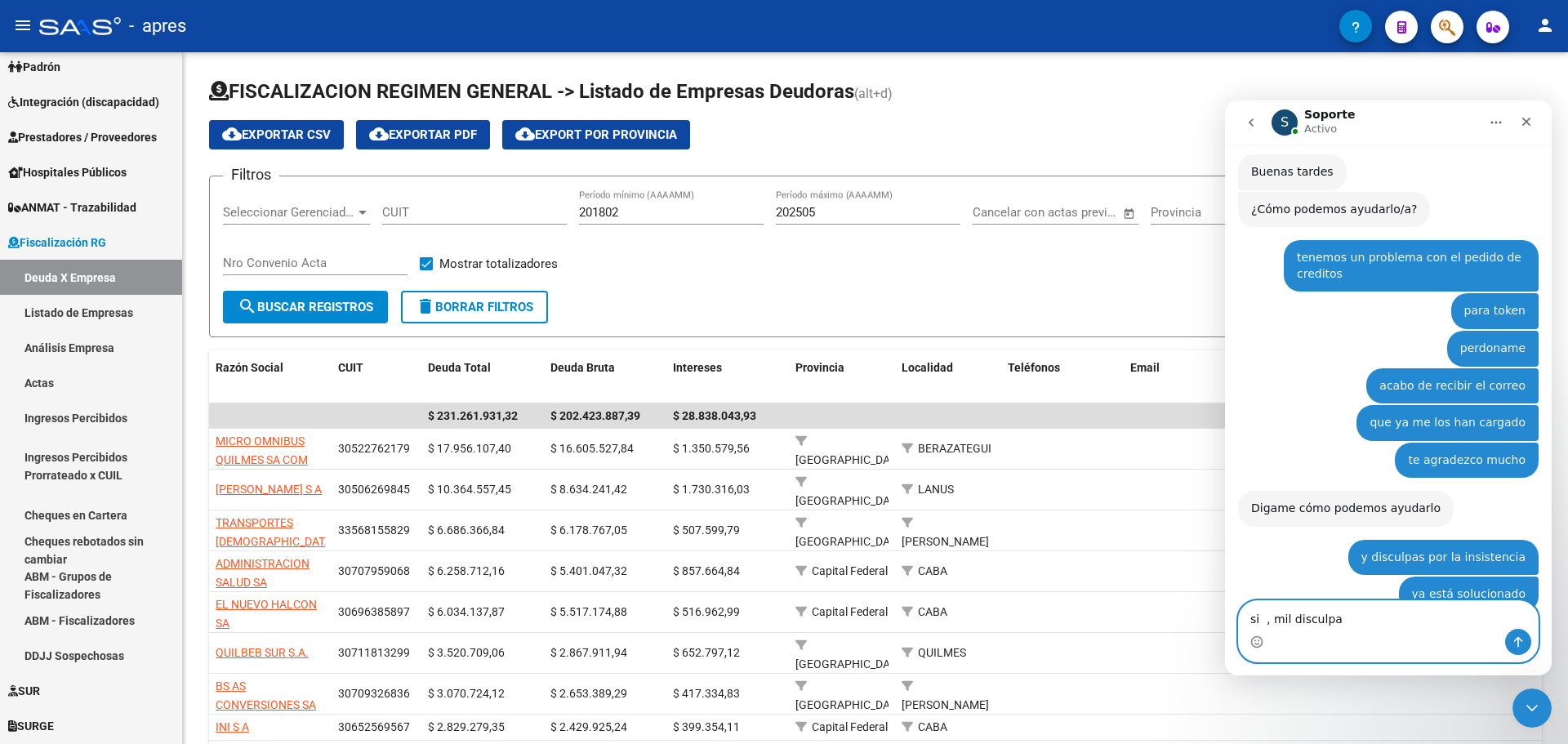
type textarea "si , mil disculpas"
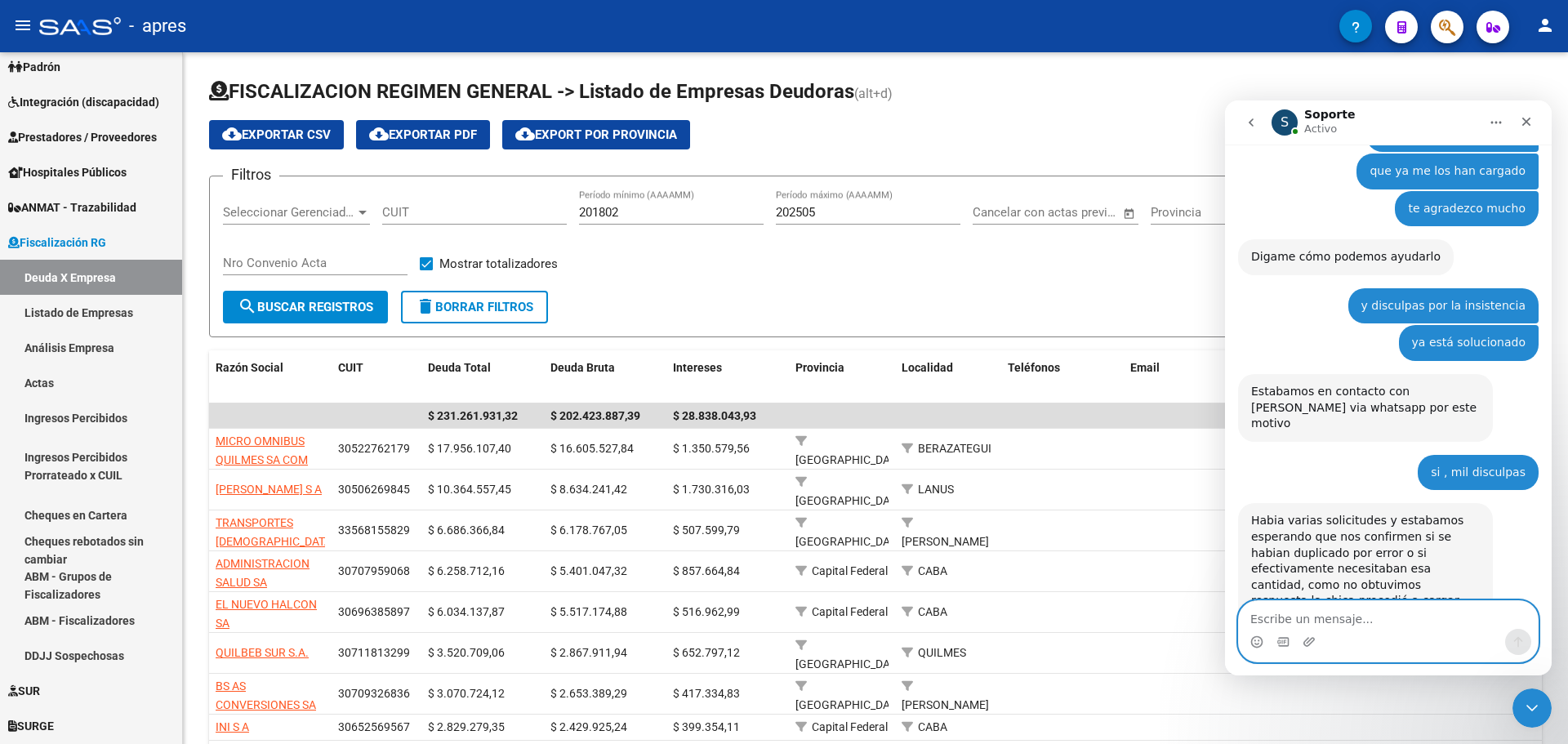
scroll to position [3664, 0]
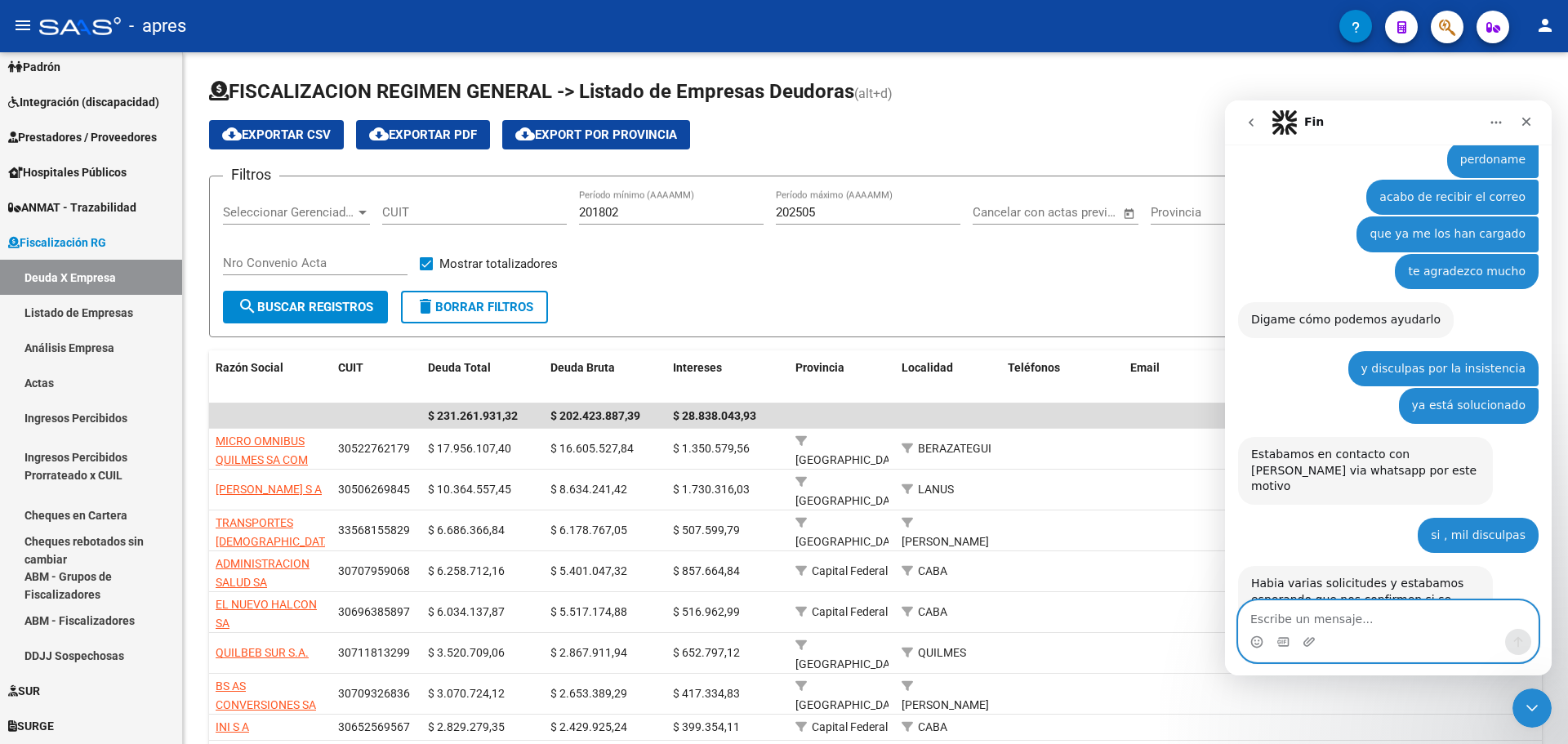
click at [1324, 613] on textarea "Escribe un mensaje..." at bounding box center [1389, 615] width 299 height 28
type textarea "perfecto"
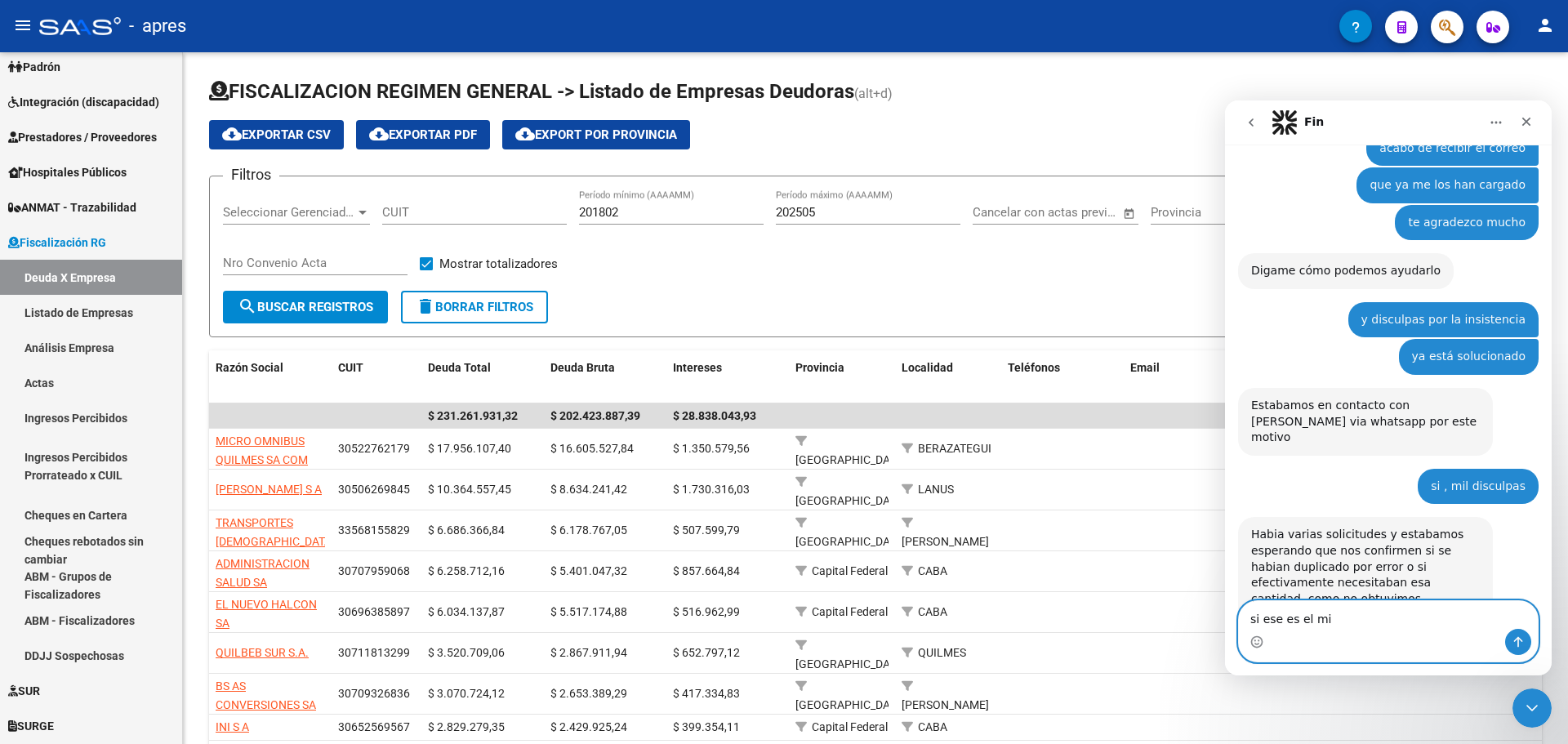
type textarea "si ese es el mio"
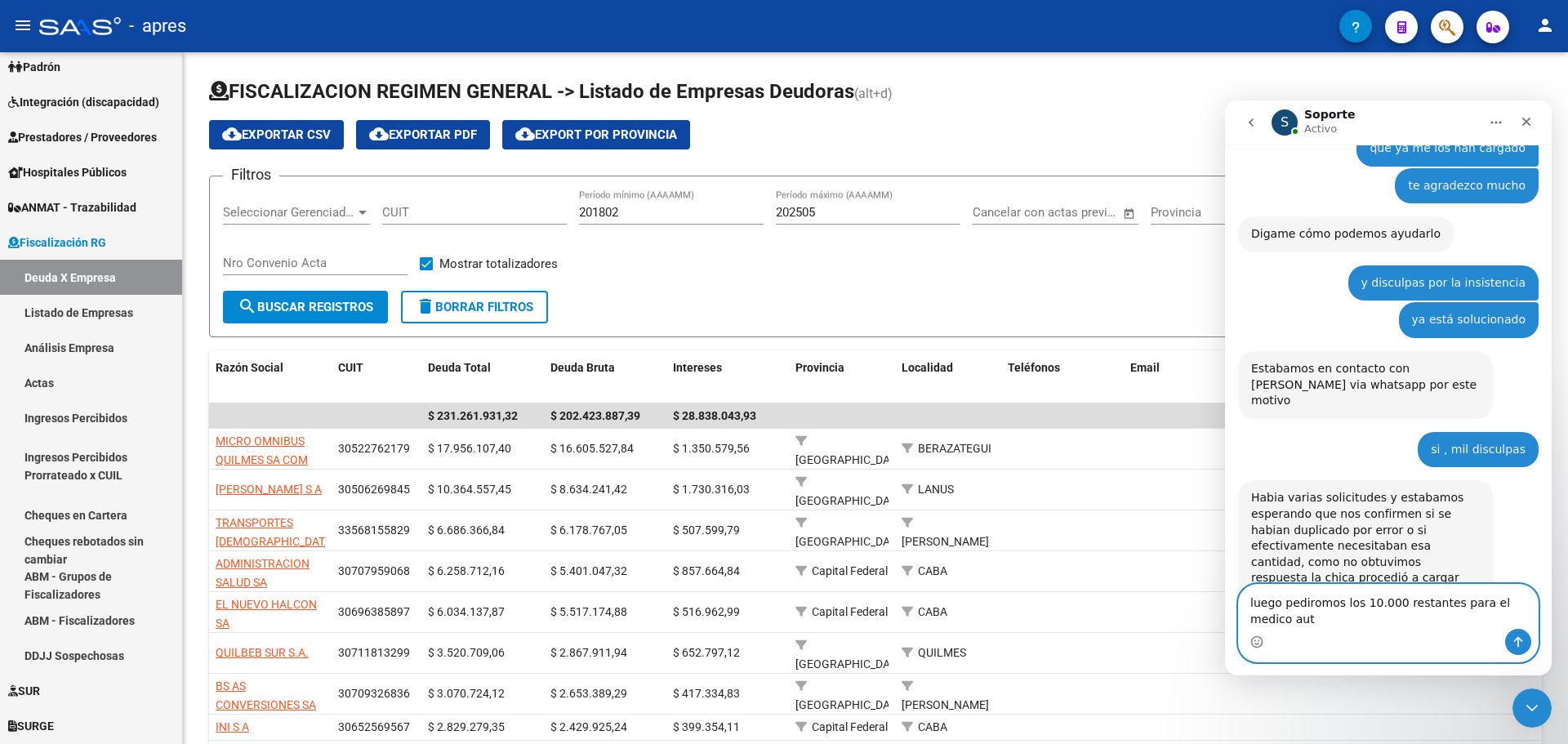
scroll to position [3766, 0]
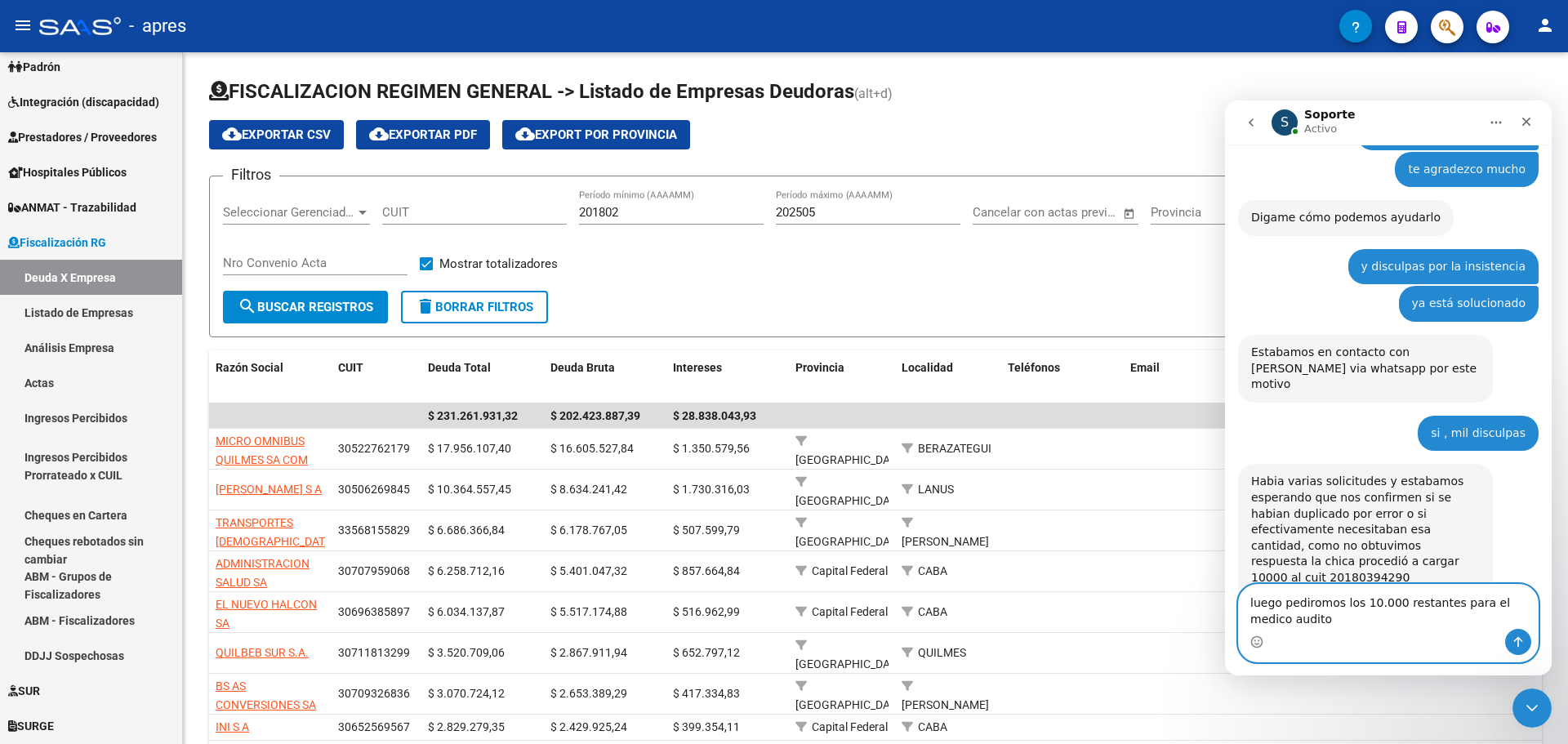
type textarea "luego pediromos los 10.000 restantes para el medico auditor"
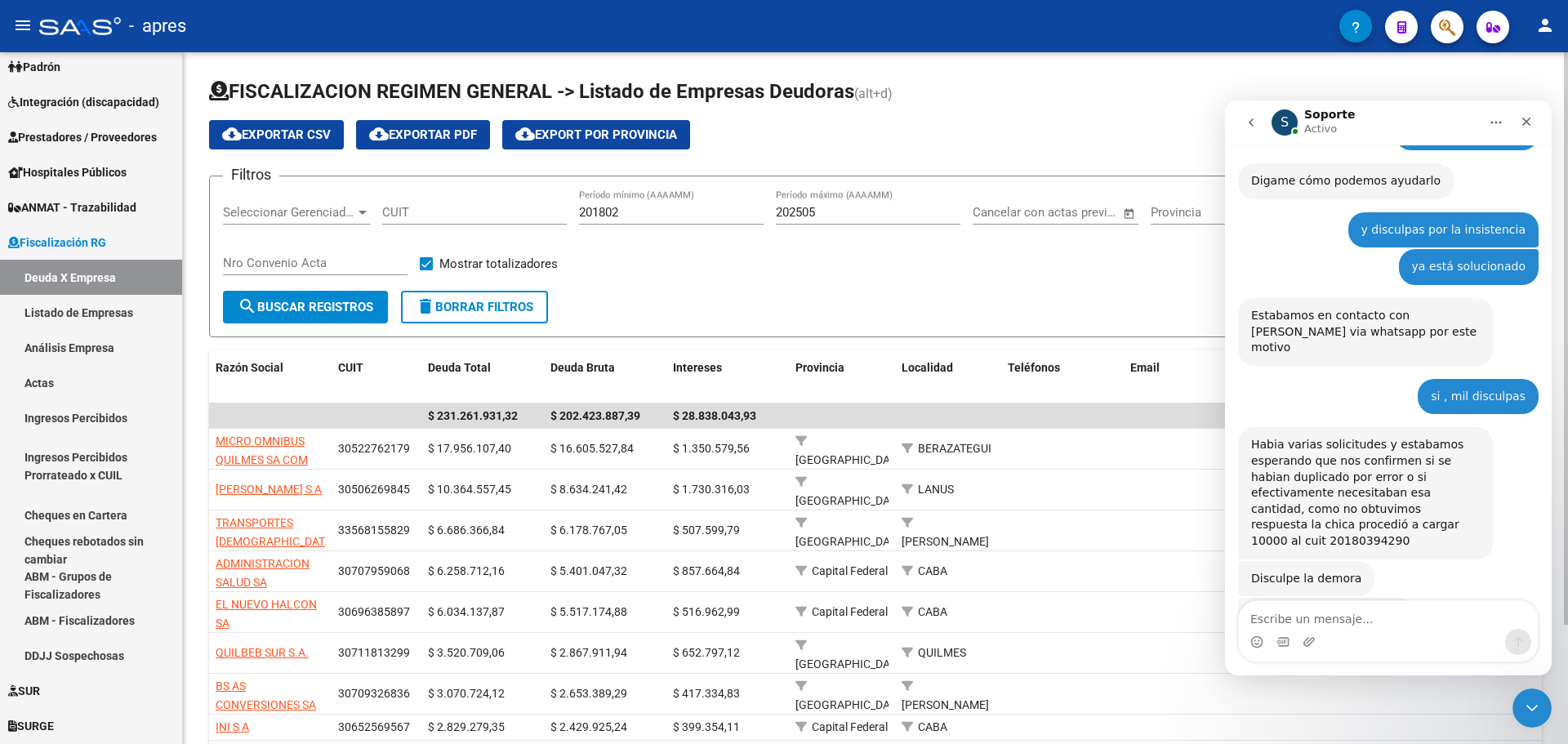
click at [1005, 124] on div "cloud_download Exportar CSV cloud_download Exportar PDF cloud_download Export p…" at bounding box center [875, 135] width 1333 height 30
click at [1526, 122] on icon "Cerrar" at bounding box center [1527, 123] width 9 height 9
